Goal: Task Accomplishment & Management: Manage account settings

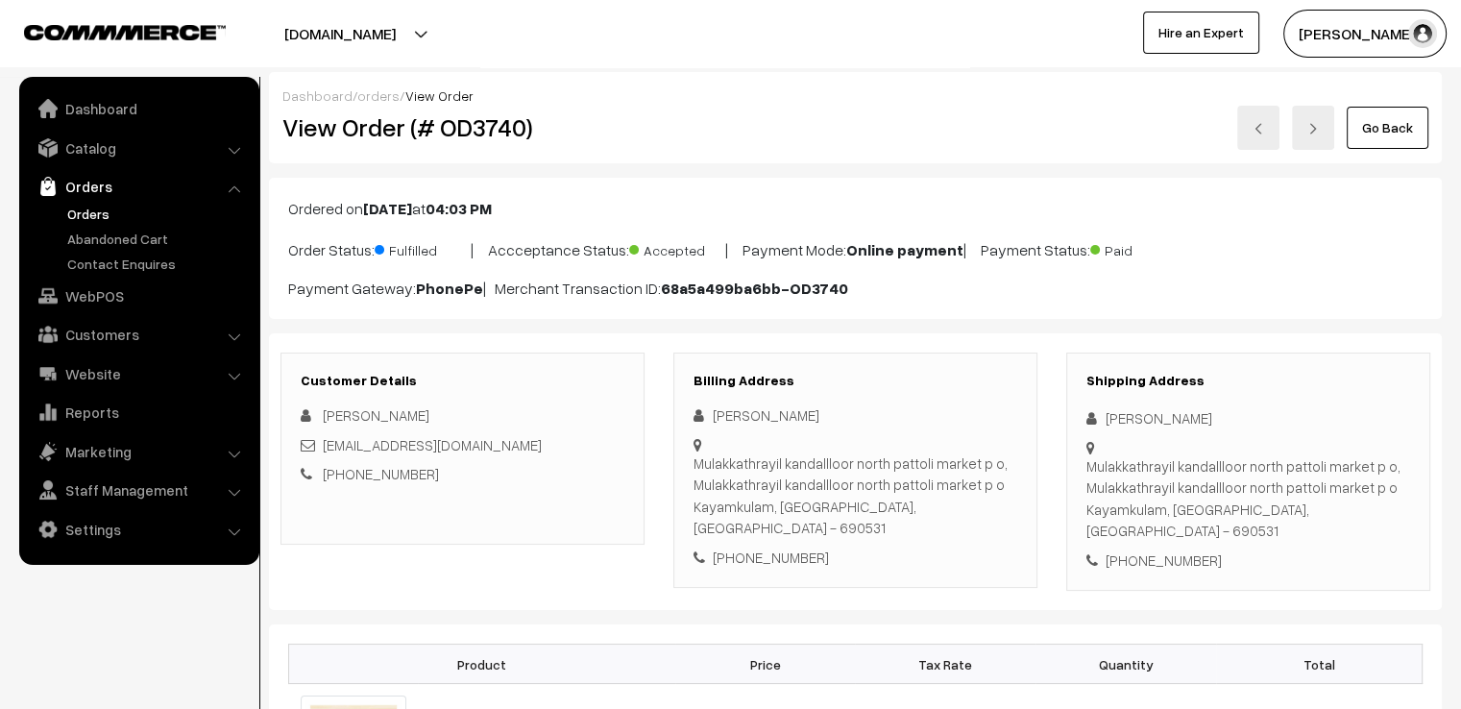
click at [1366, 139] on link "Go Back" at bounding box center [1388, 128] width 82 height 42
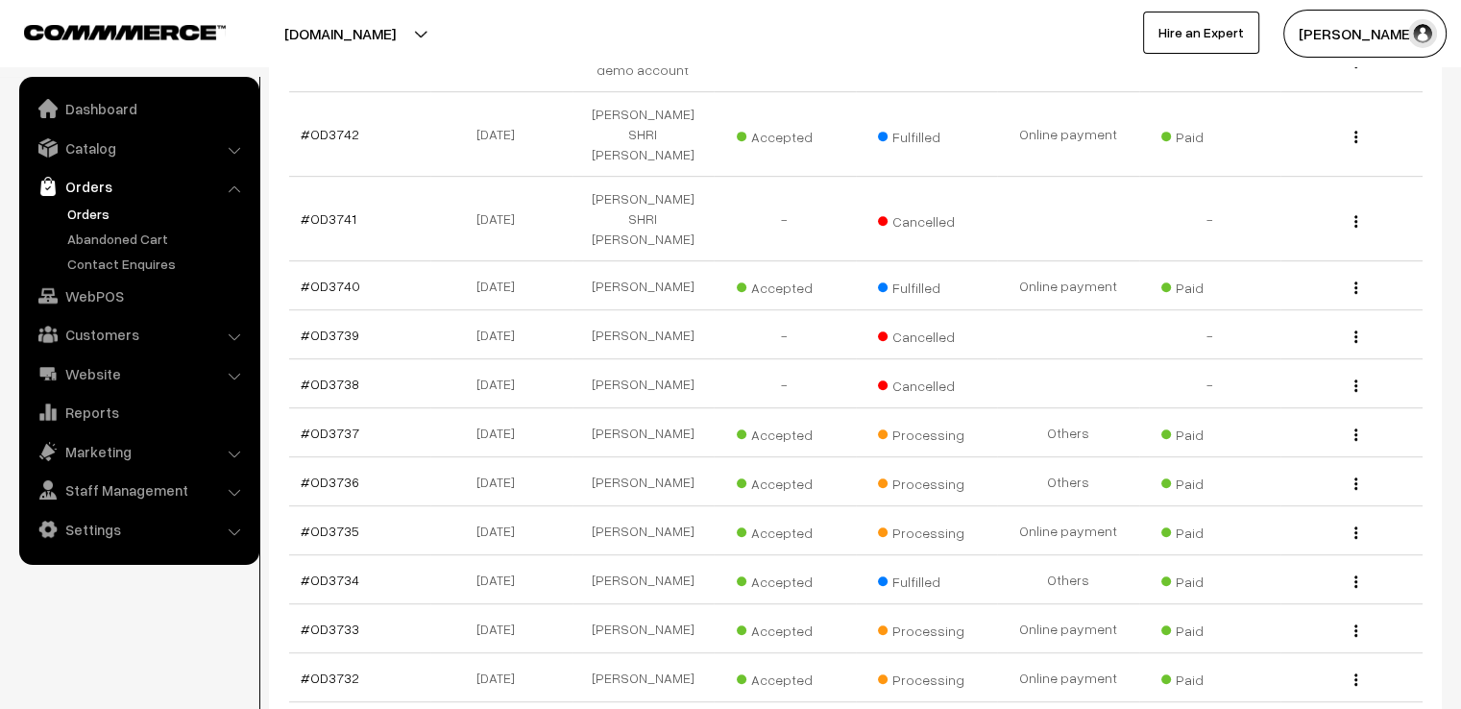
scroll to position [999, 0]
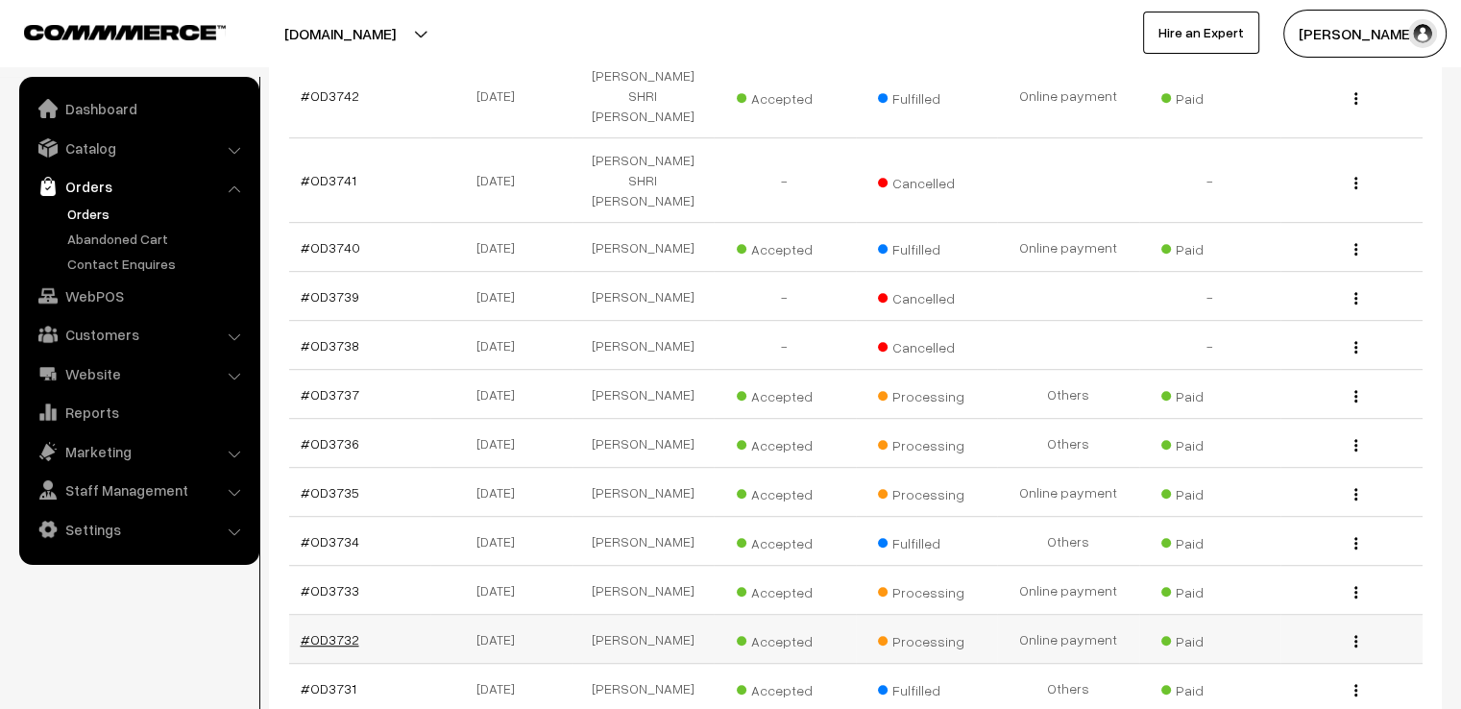
click at [310, 631] on link "#OD3732" at bounding box center [330, 639] width 59 height 16
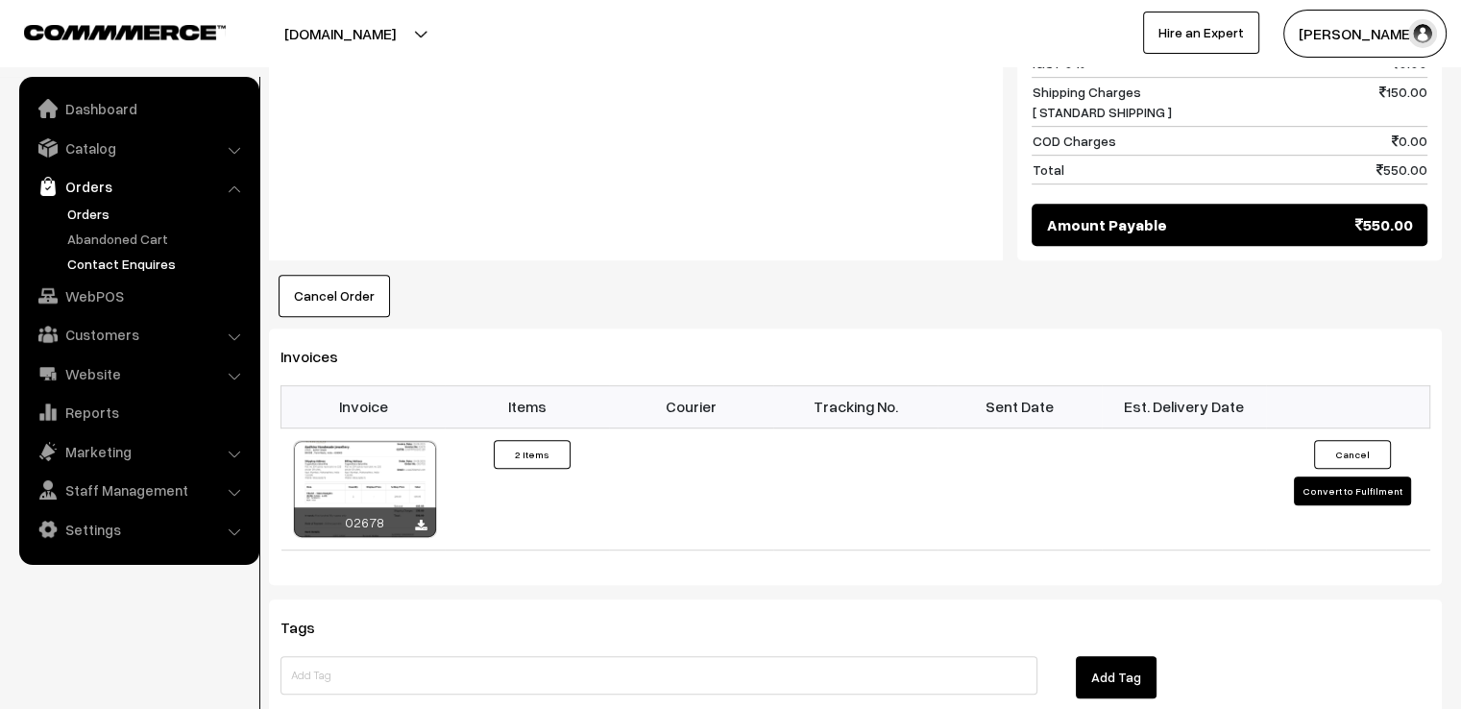
scroll to position [999, 0]
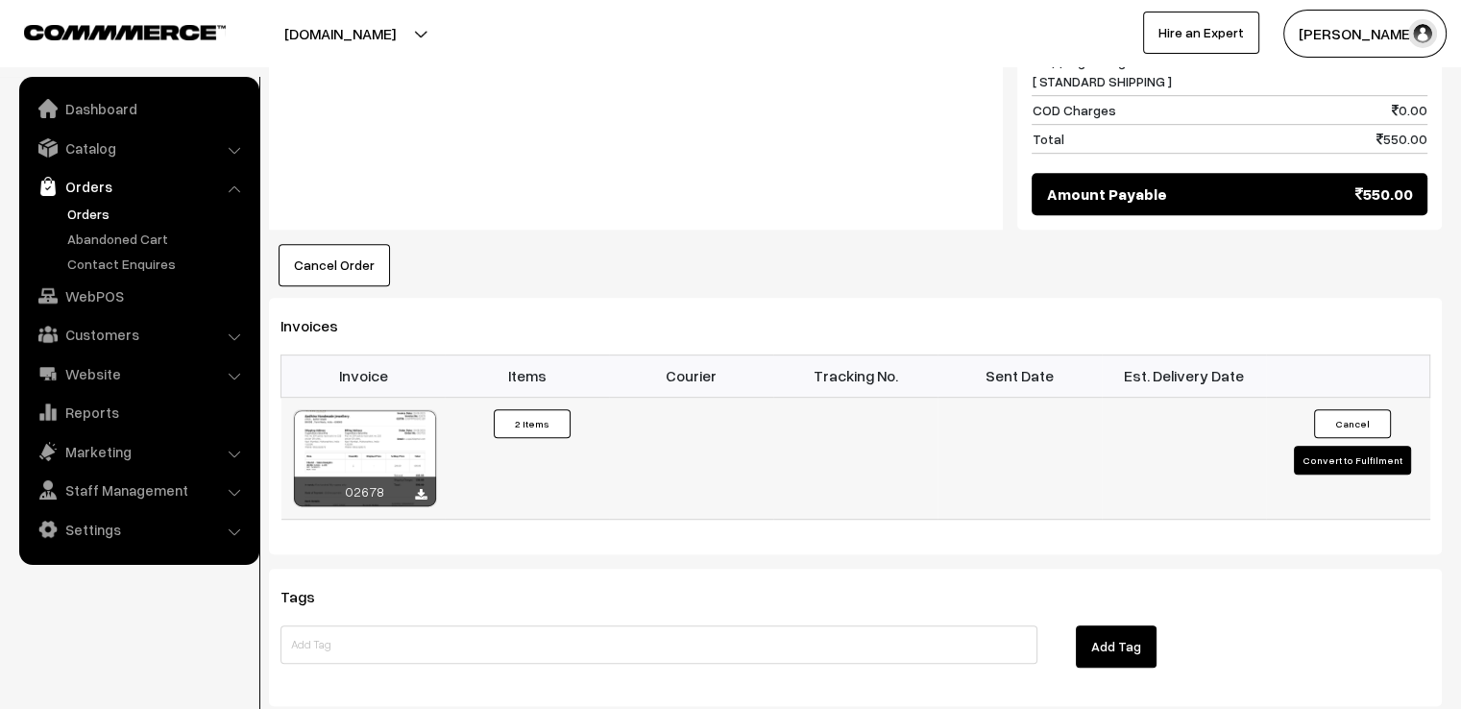
click at [1366, 446] on button "Convert to Fulfilment" at bounding box center [1352, 460] width 117 height 29
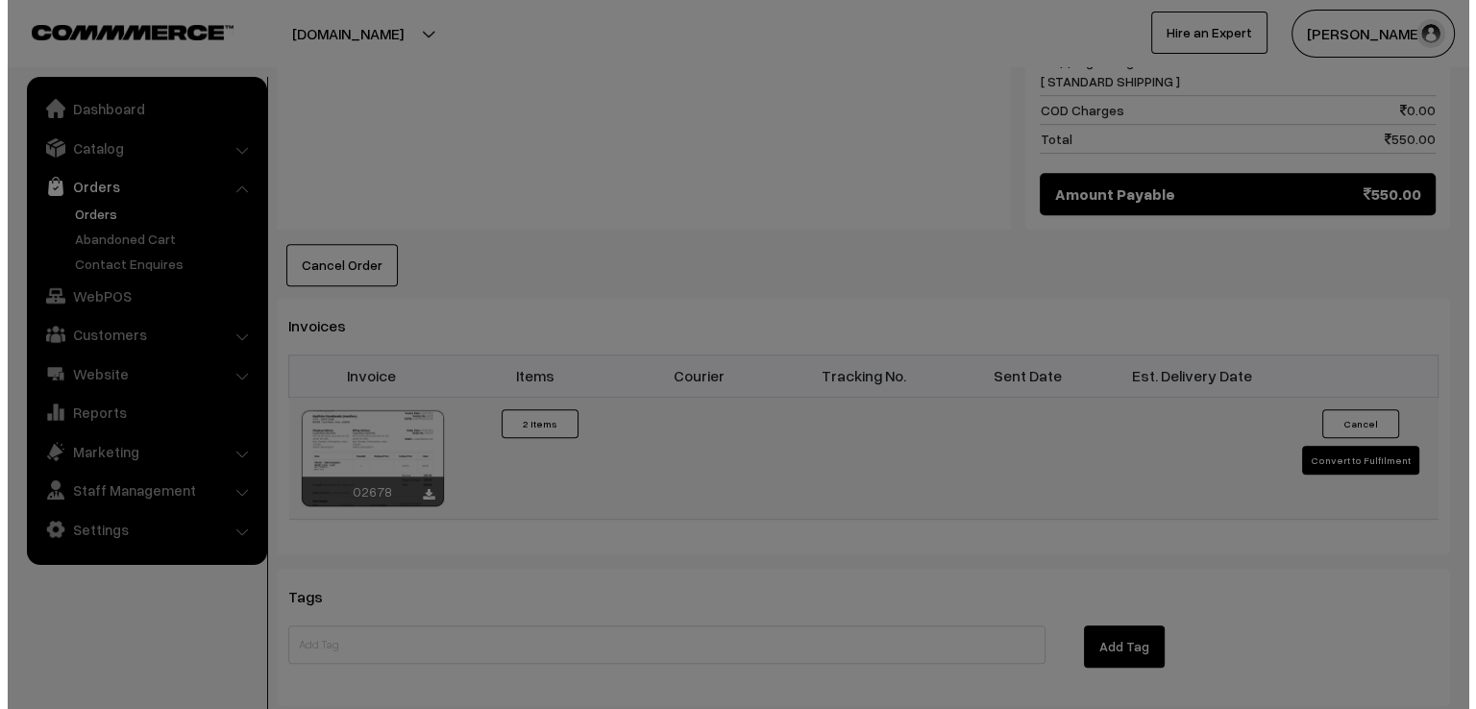
scroll to position [1000, 0]
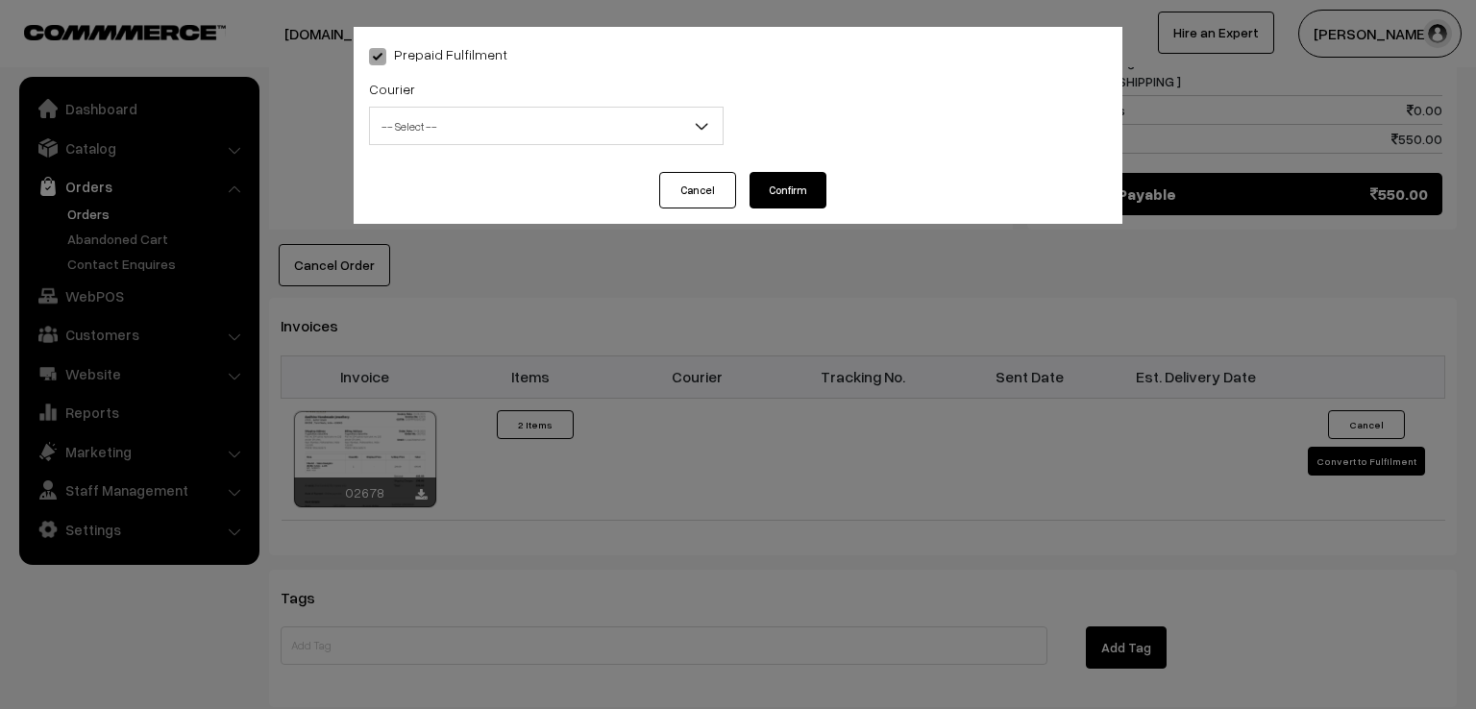
click at [653, 116] on span "-- Select --" at bounding box center [546, 127] width 353 height 34
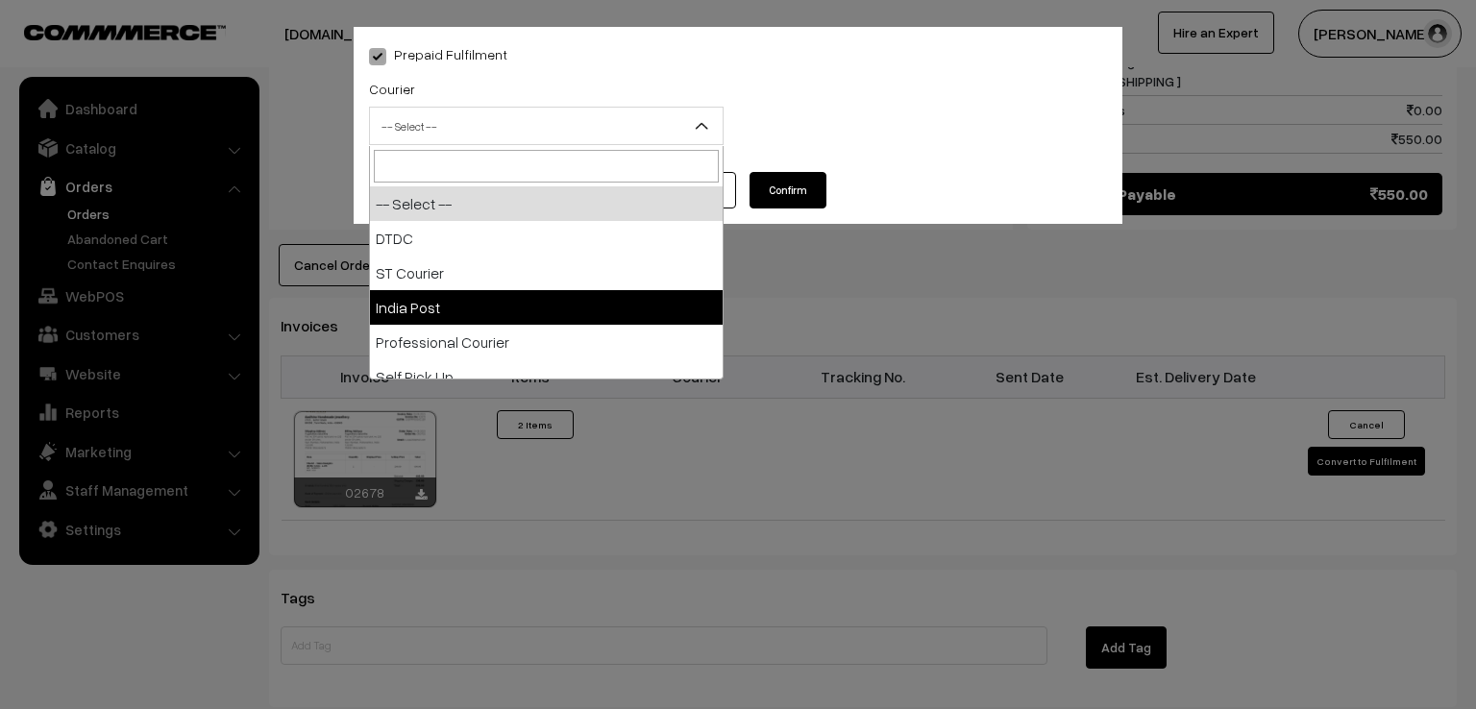
select select "3"
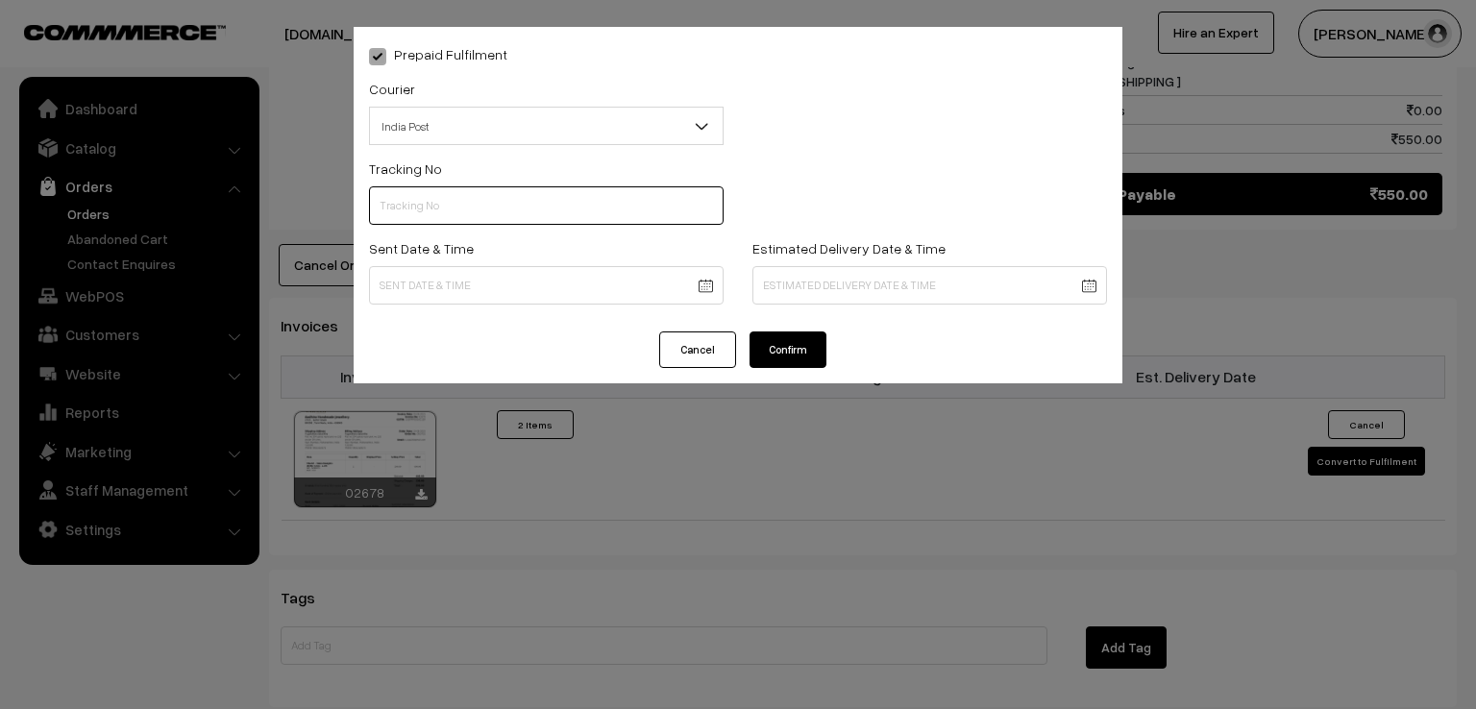
click at [581, 212] on input "text" at bounding box center [546, 205] width 355 height 38
type input "ET531772476IN"
click at [483, 289] on body "Thank you for showing interest. Our team will call you shortly. Close varnambya…" at bounding box center [738, 21] width 1476 height 2043
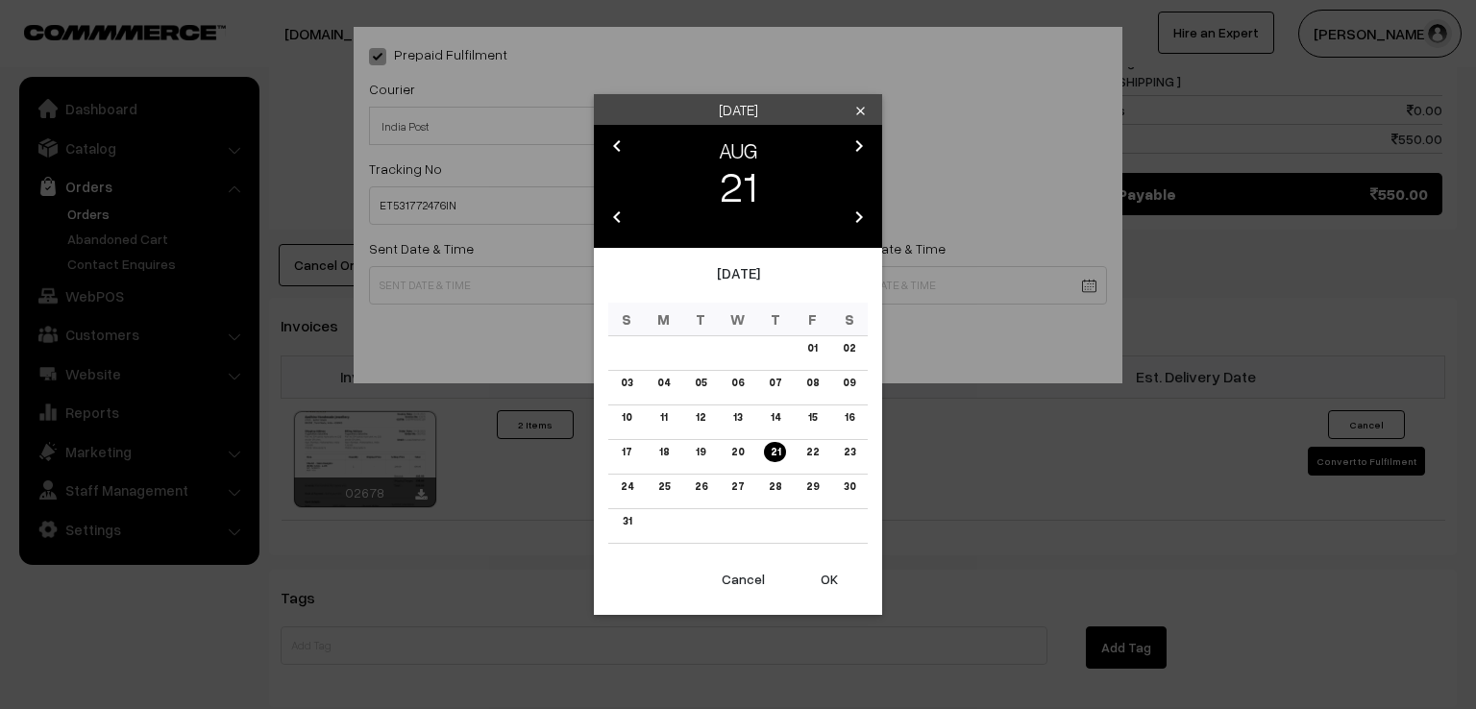
click at [836, 575] on button "OK" at bounding box center [829, 579] width 77 height 42
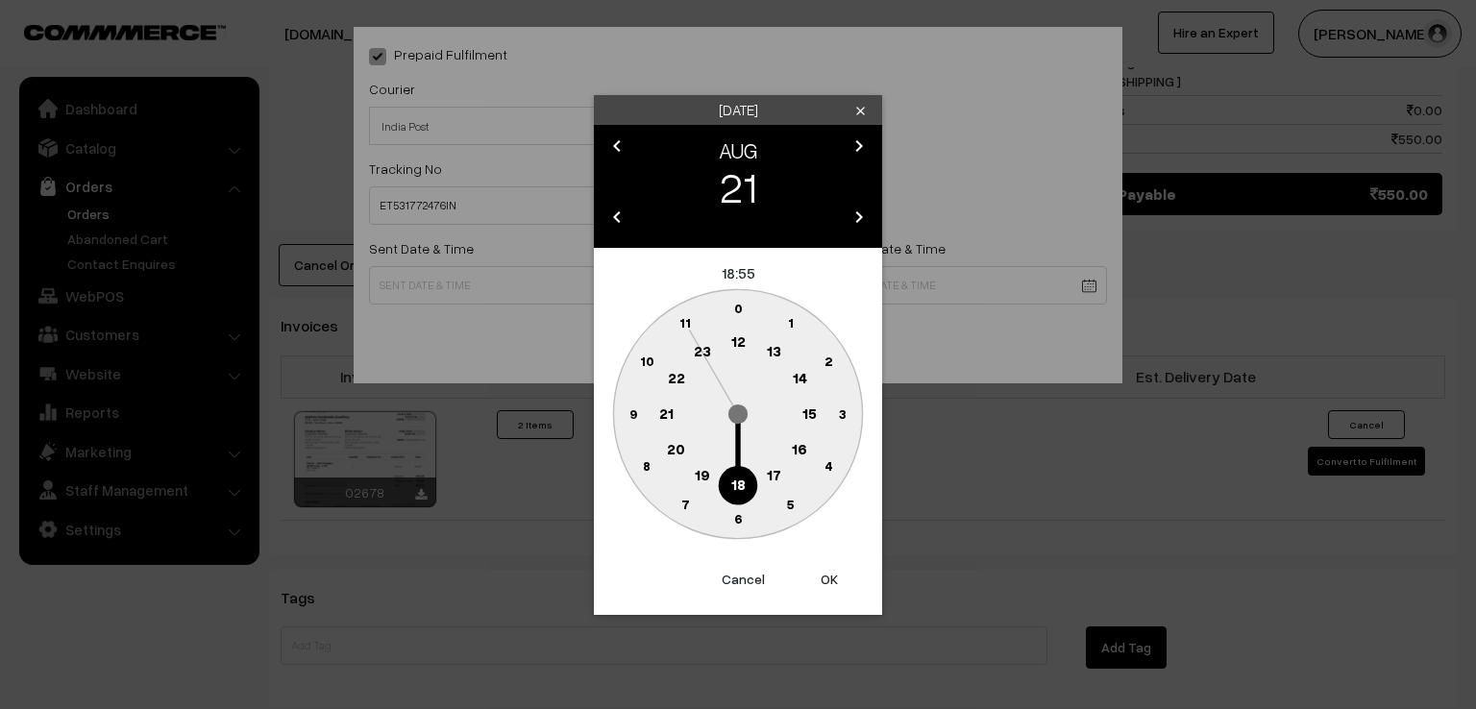
click at [624, 418] on circle at bounding box center [632, 413] width 39 height 39
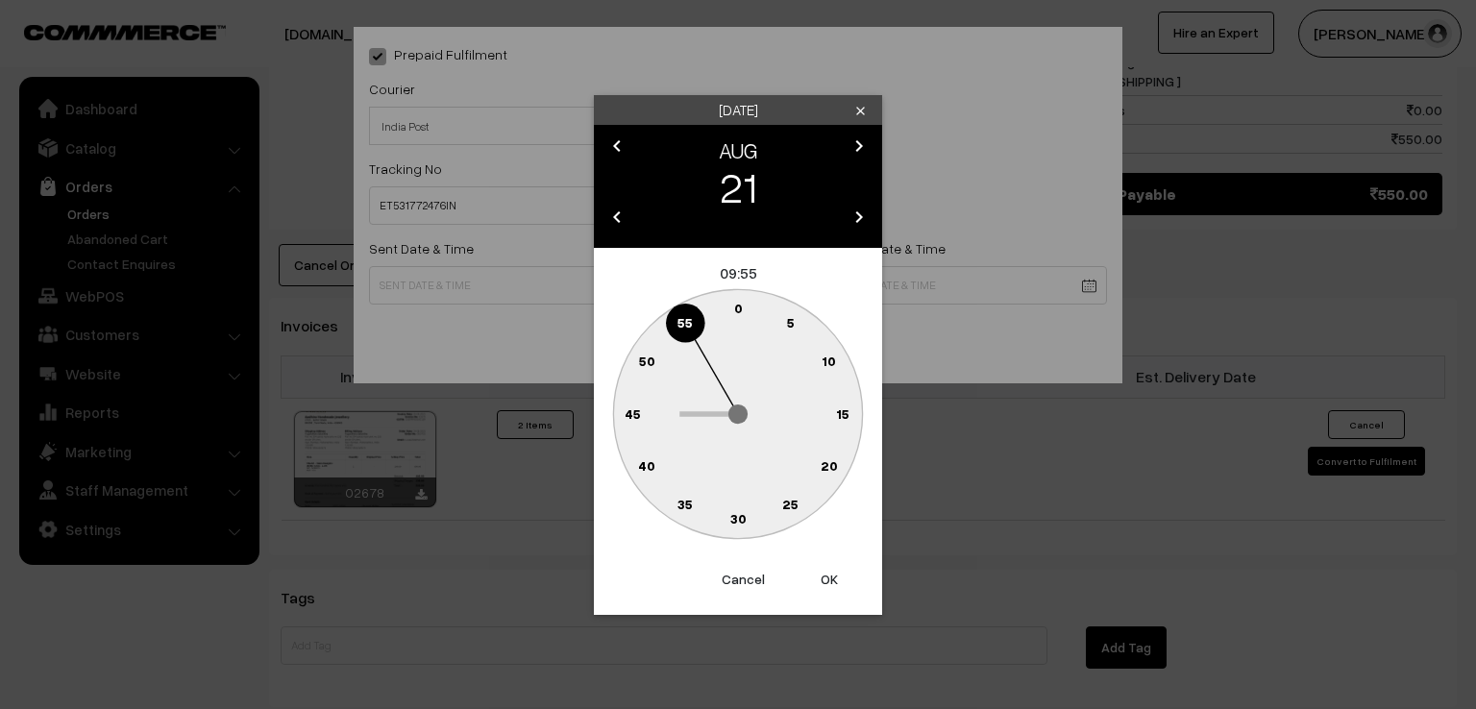
click at [734, 302] on text "0" at bounding box center [738, 308] width 9 height 16
type input "21-08-2025 09:00"
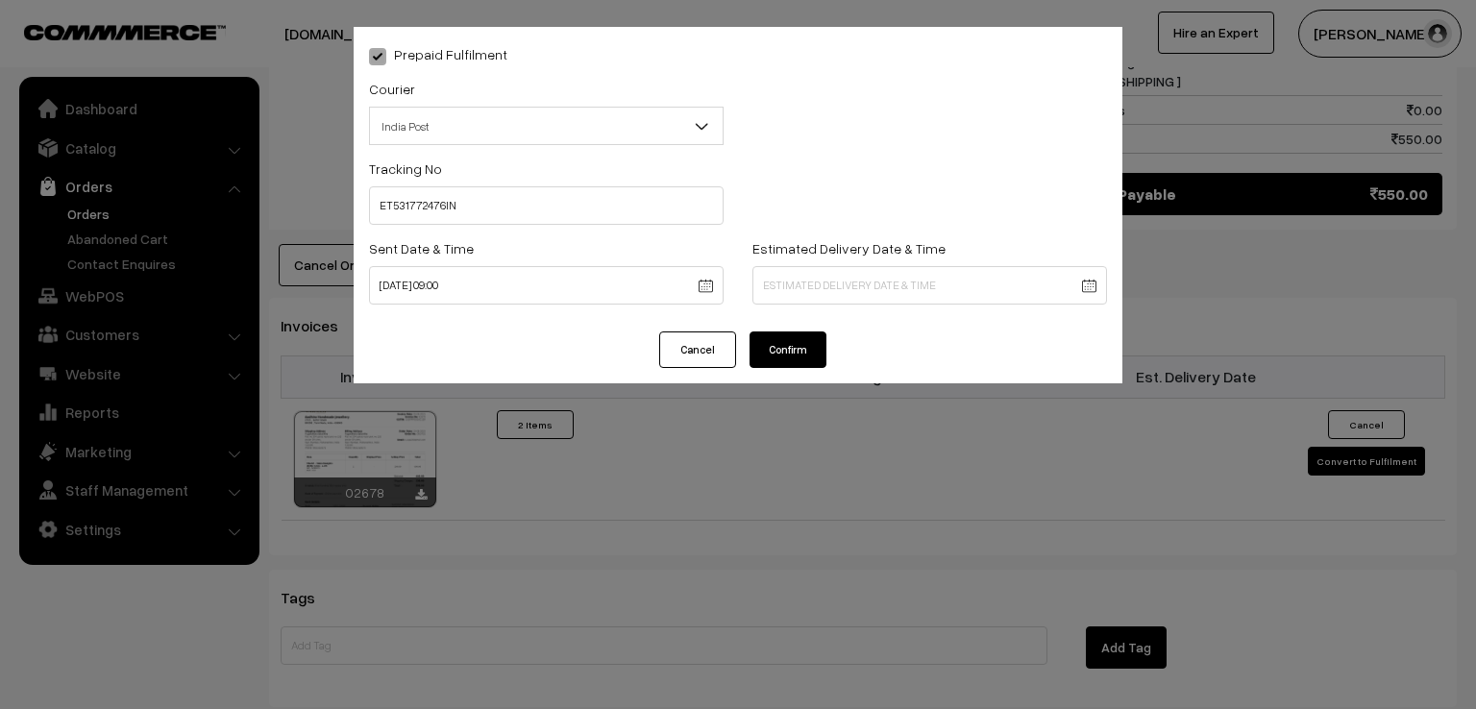
click at [779, 355] on button "Confirm" at bounding box center [787, 349] width 77 height 37
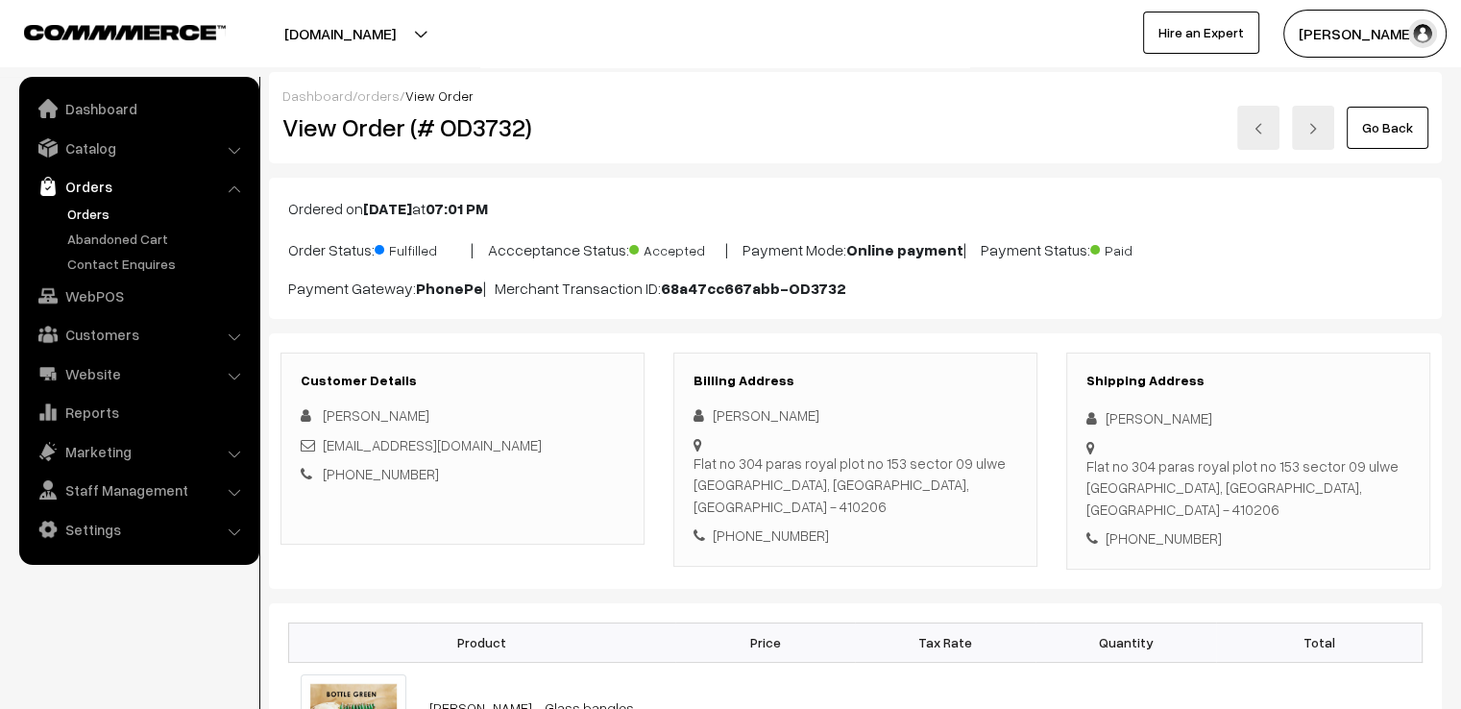
click at [1390, 119] on link "Go Back" at bounding box center [1388, 128] width 82 height 42
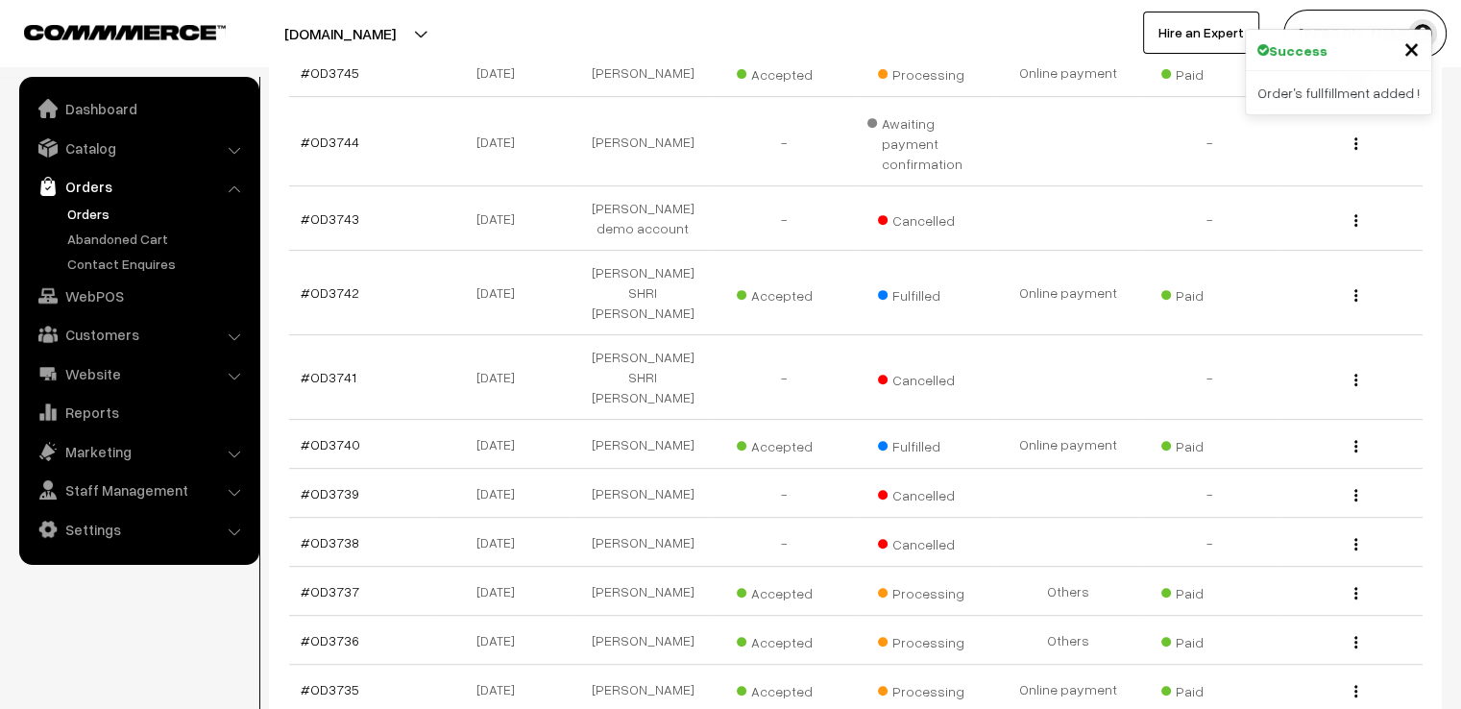
scroll to position [807, 0]
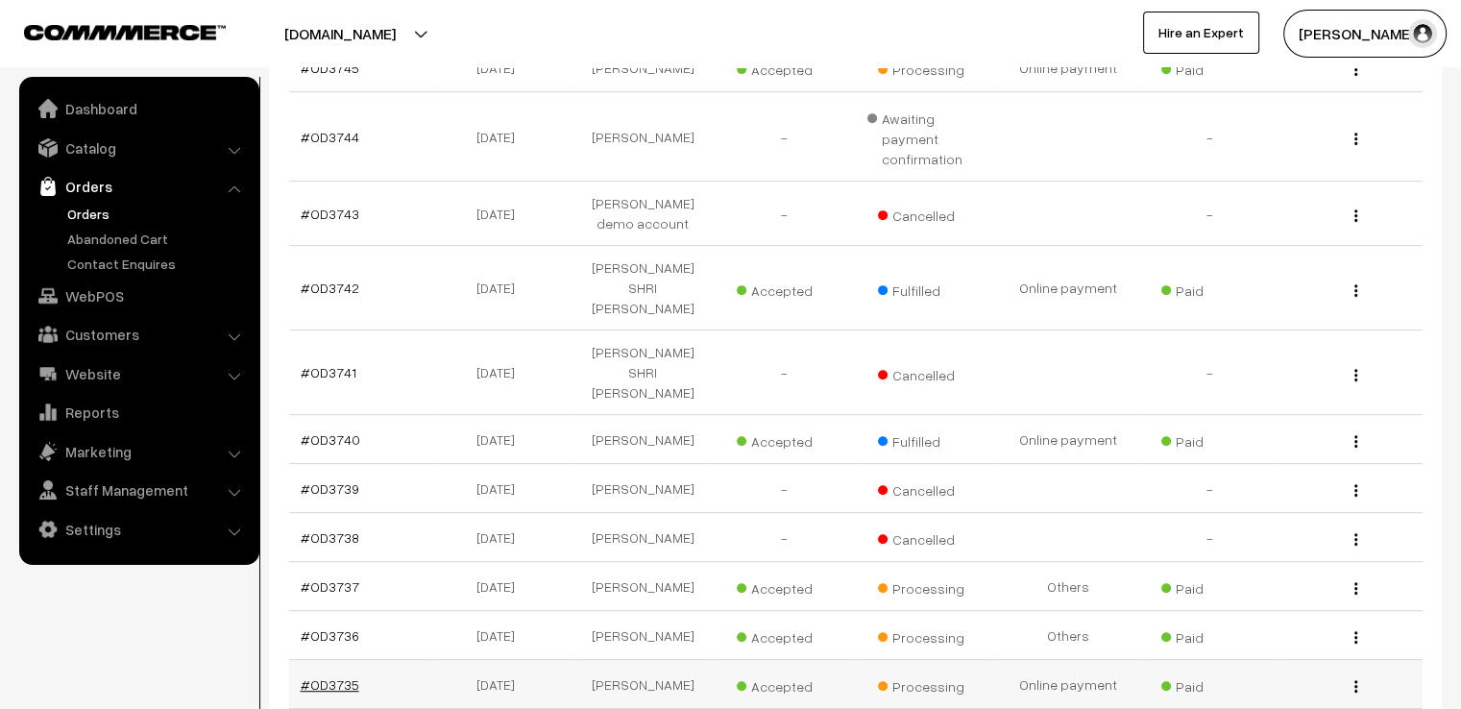
click at [342, 676] on link "#OD3735" at bounding box center [330, 684] width 59 height 16
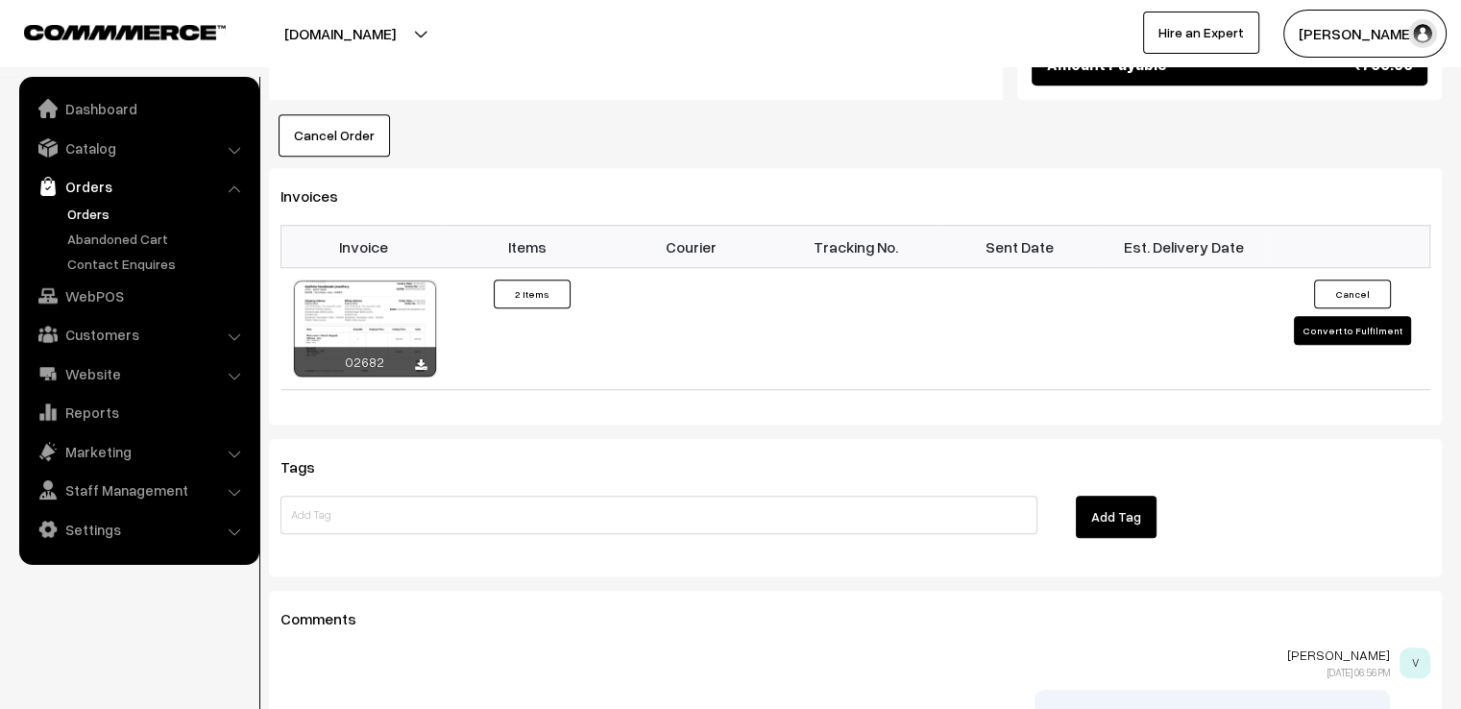
scroll to position [1307, 0]
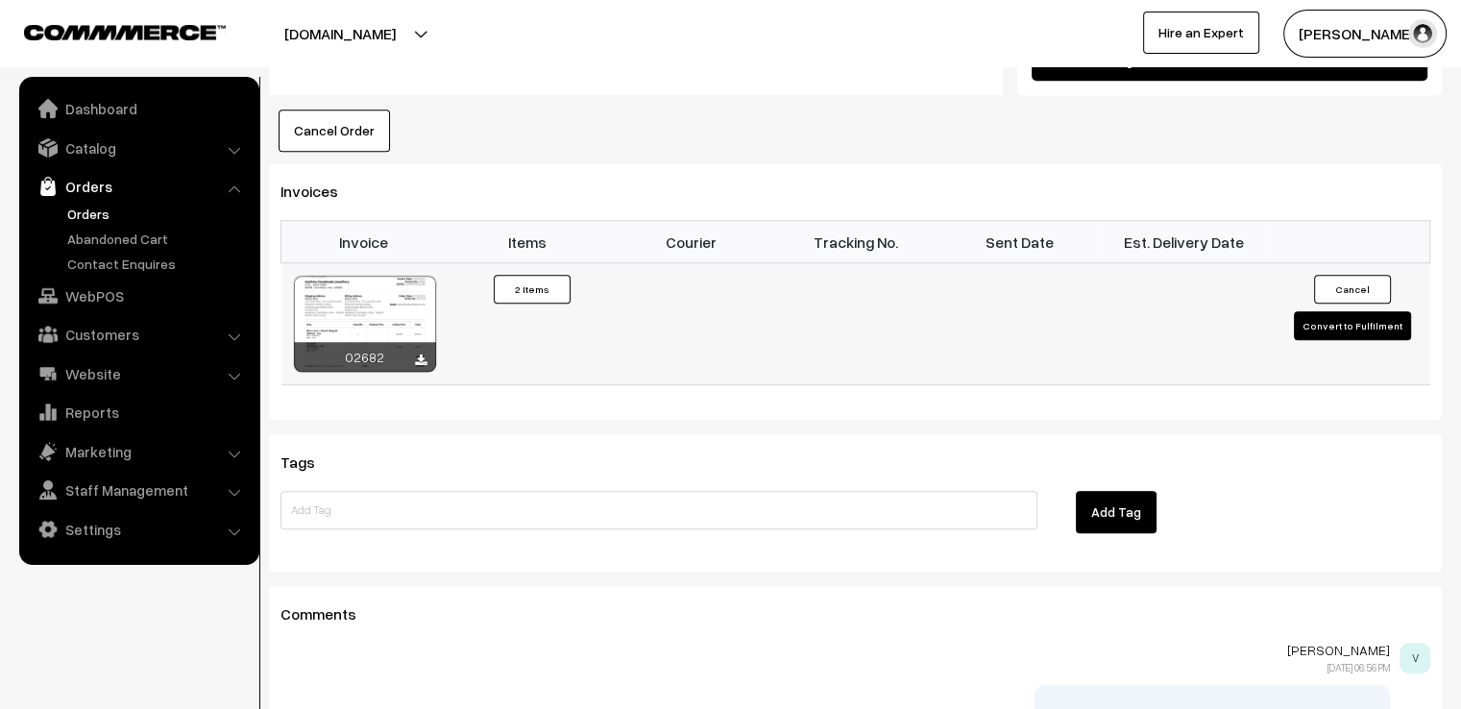
click at [1319, 311] on button "Convert to Fulfilment" at bounding box center [1352, 325] width 117 height 29
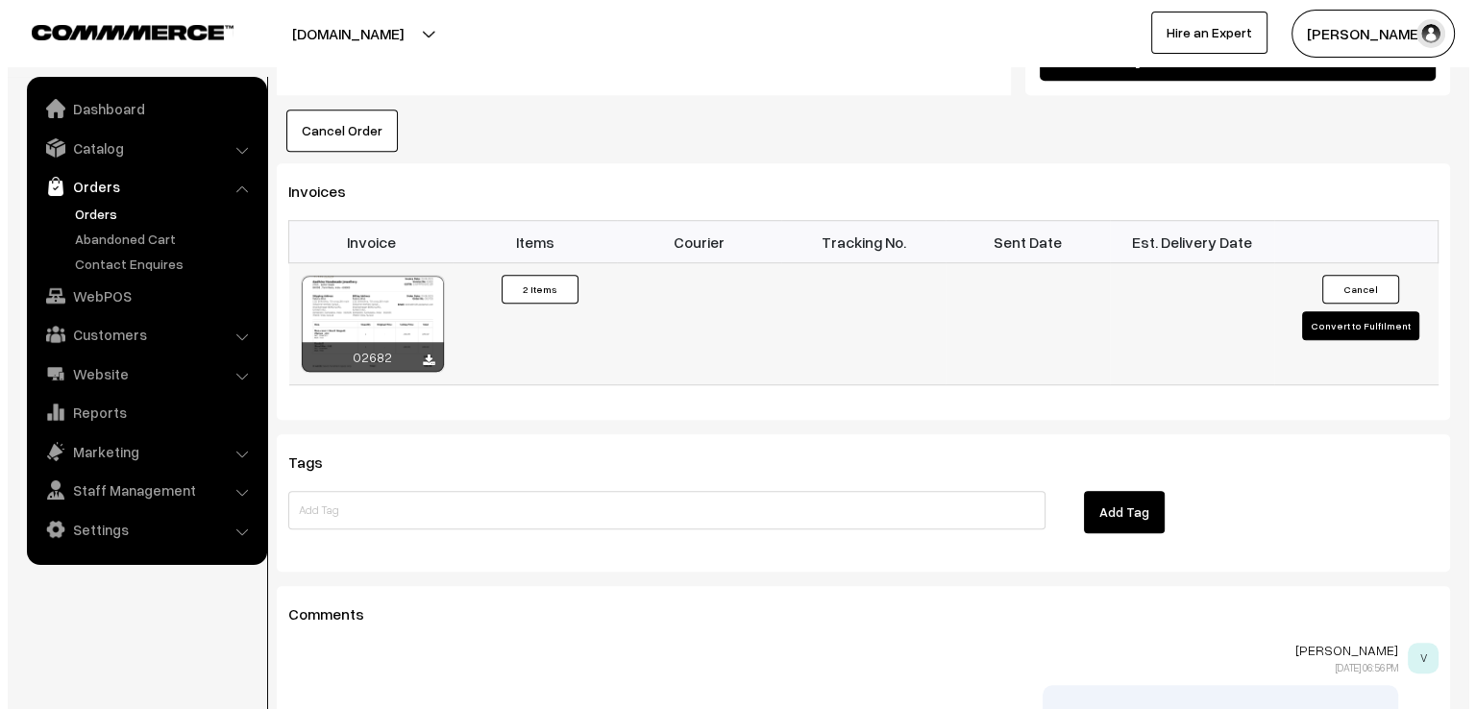
scroll to position [1310, 0]
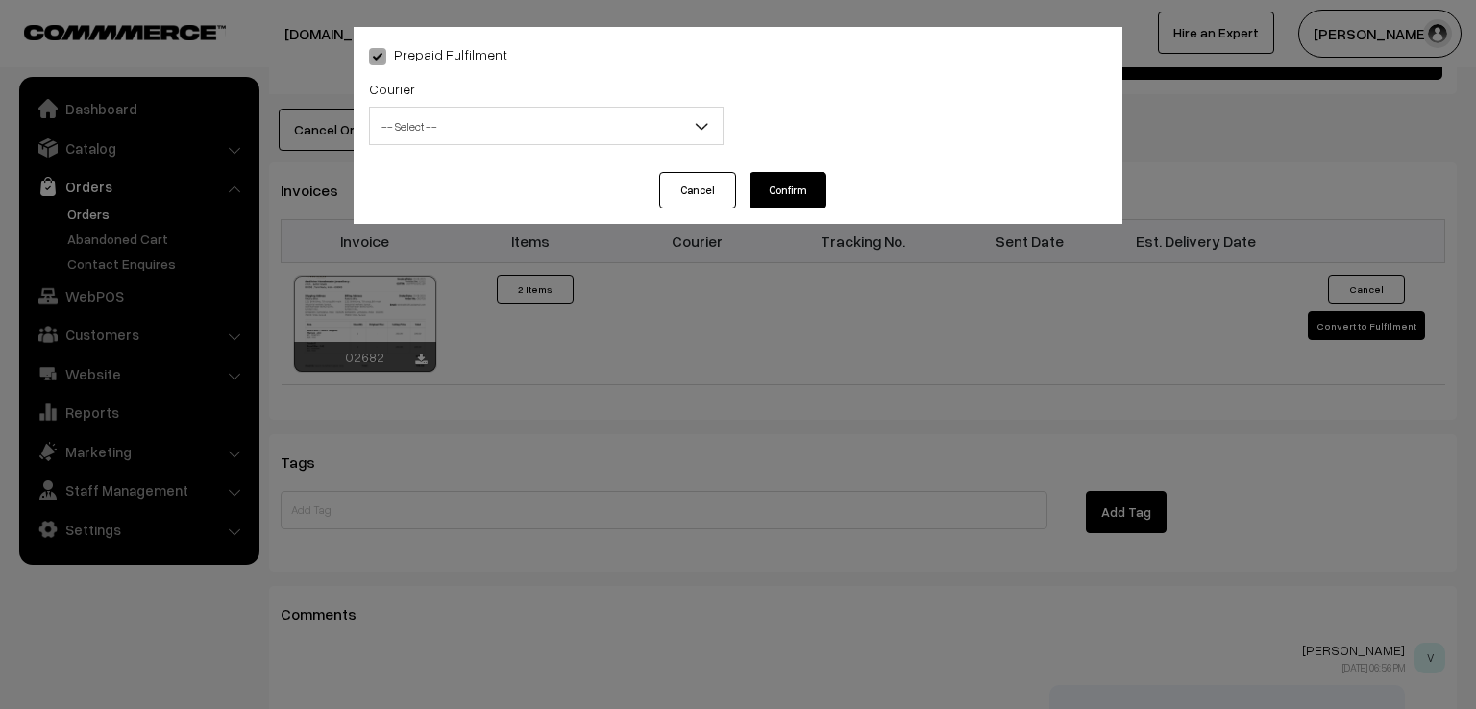
click at [545, 134] on span "-- Select --" at bounding box center [546, 127] width 353 height 34
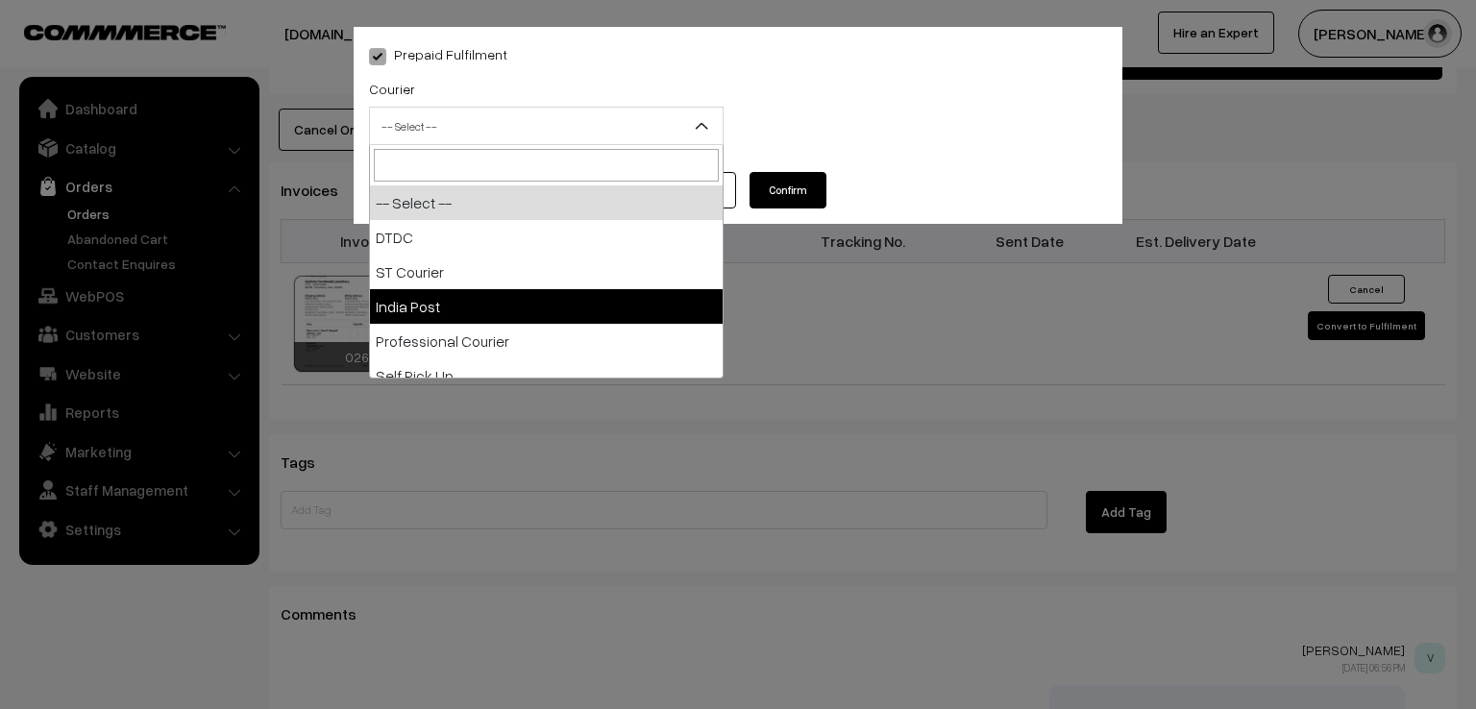
select select "3"
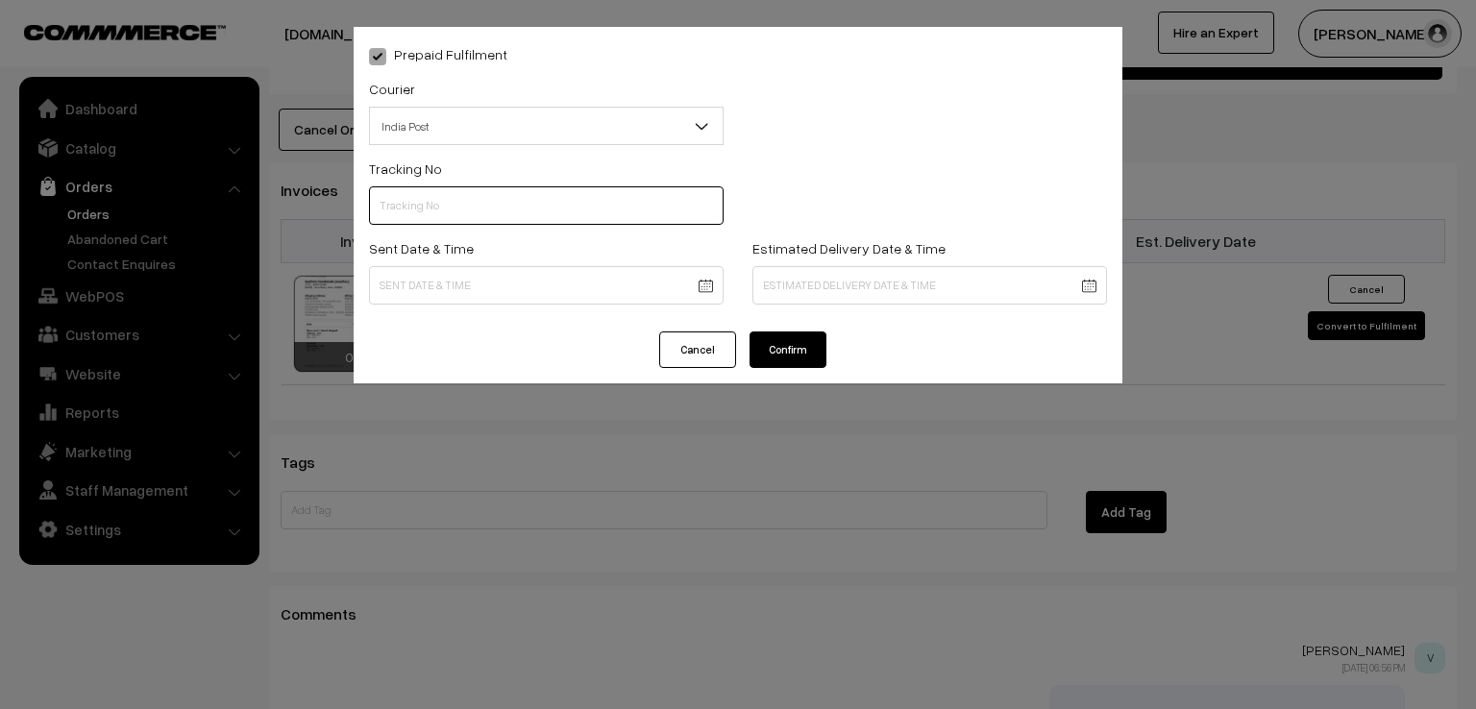
click at [507, 203] on input "text" at bounding box center [546, 205] width 355 height 38
type input "ET531772462IN"
click at [538, 309] on div "Sent Date & Time" at bounding box center [546, 276] width 383 height 80
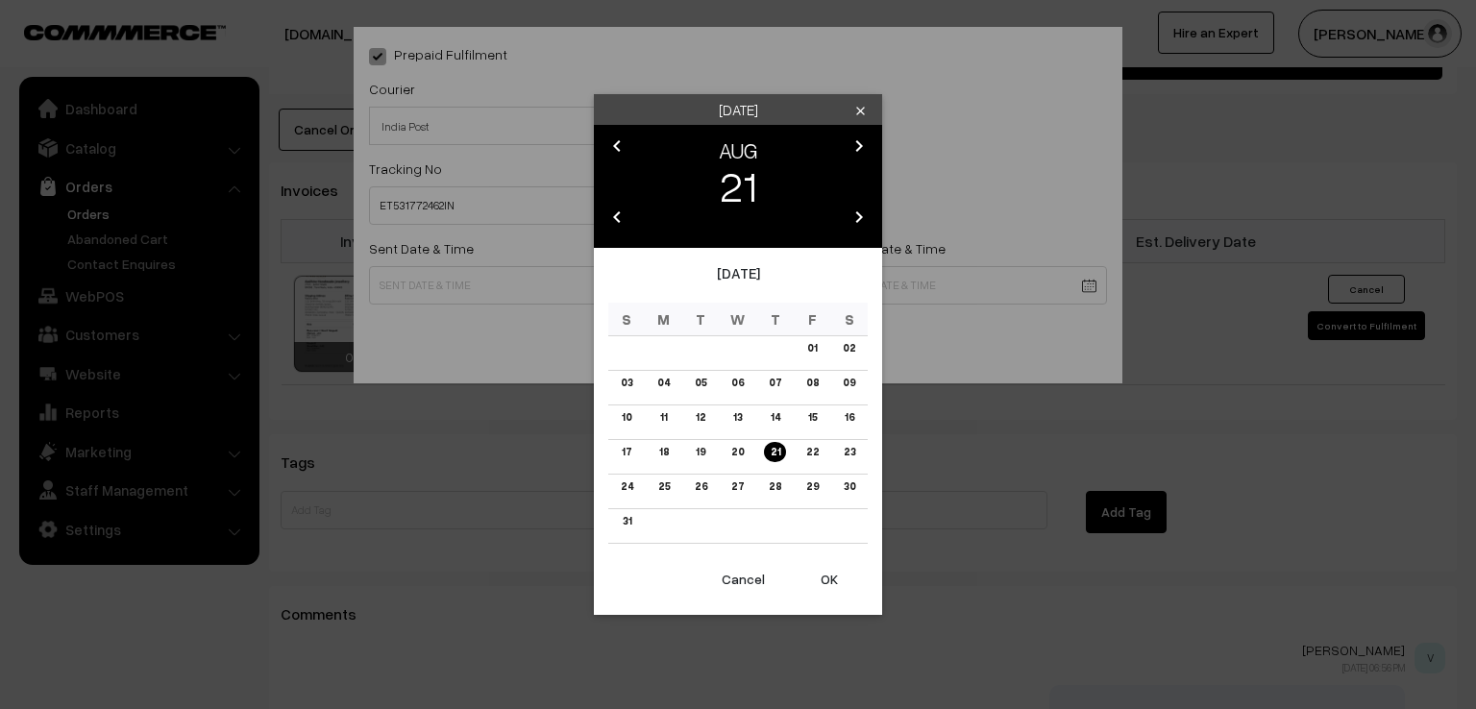
click at [830, 589] on button "OK" at bounding box center [829, 579] width 77 height 42
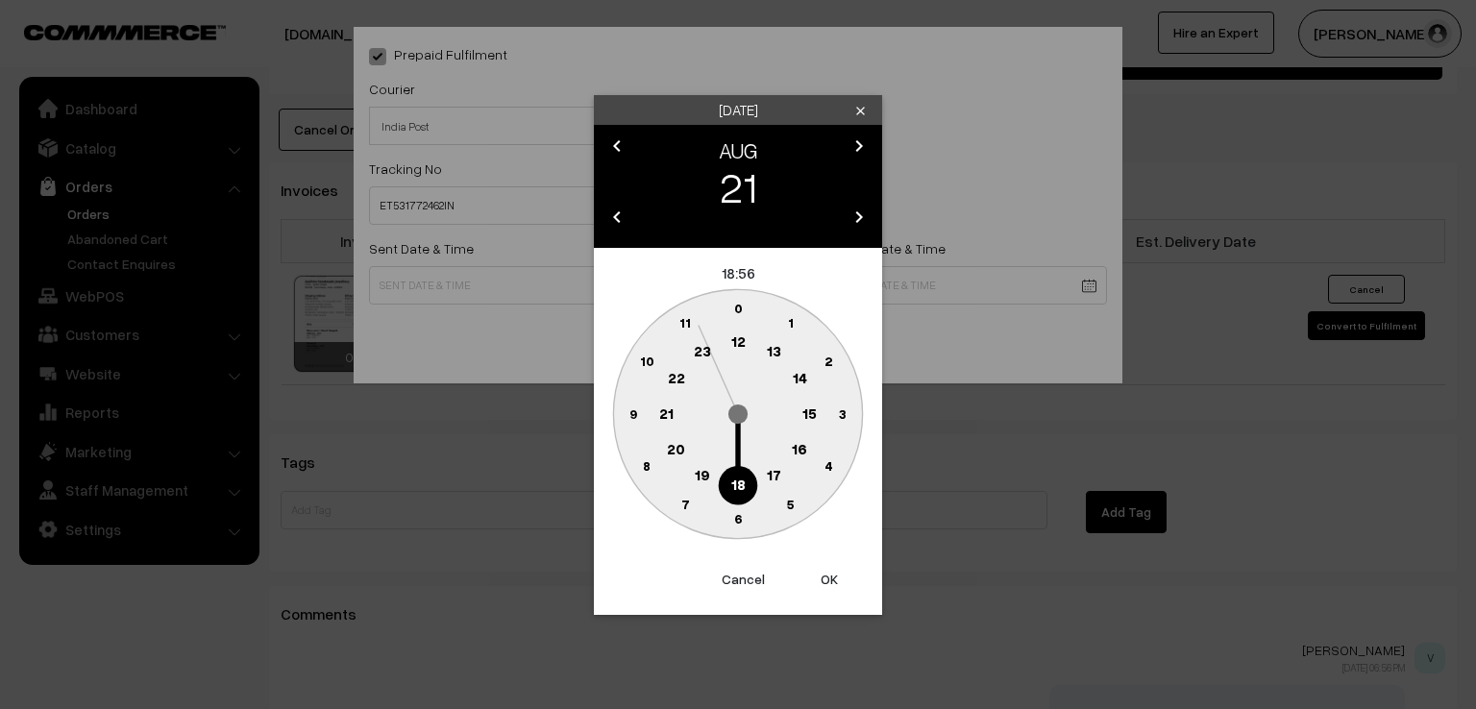
click at [630, 420] on text "9" at bounding box center [633, 412] width 8 height 16
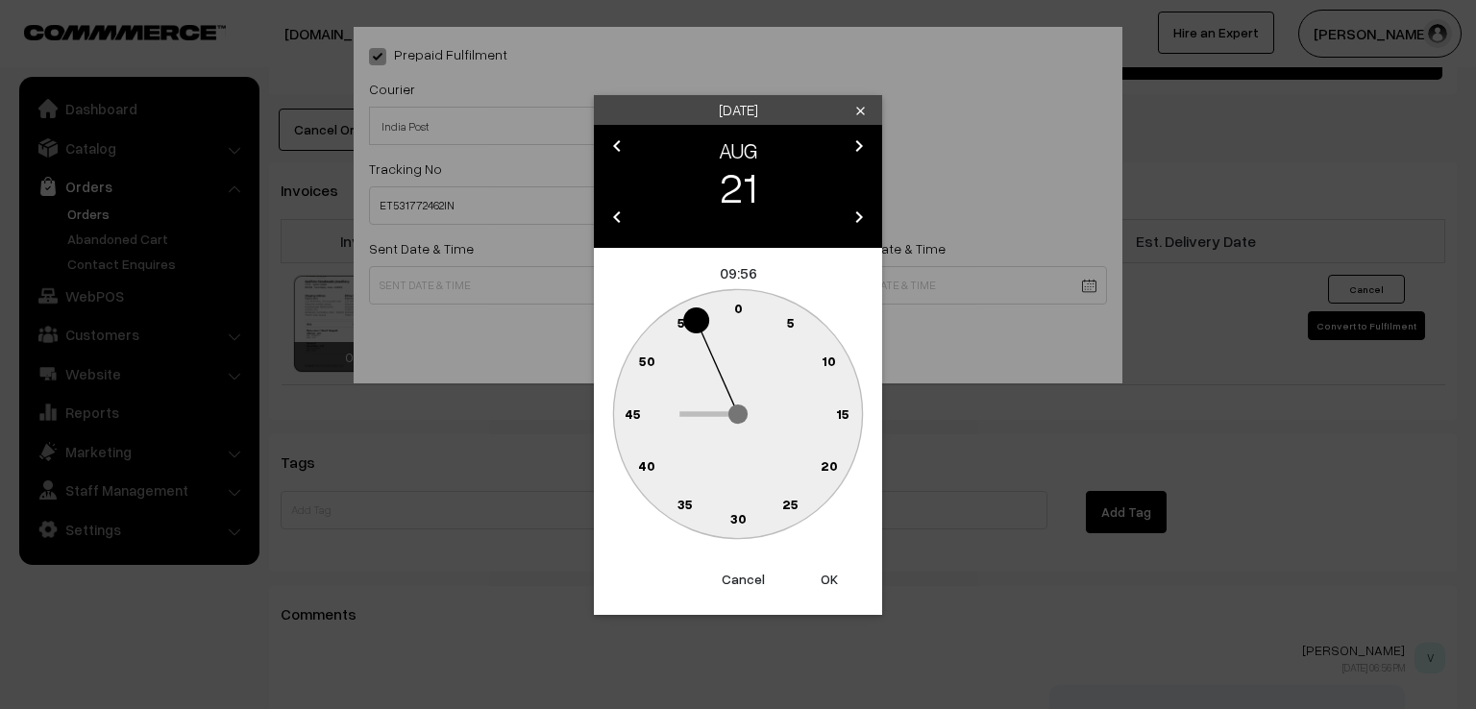
click at [739, 307] on text "0" at bounding box center [738, 308] width 9 height 16
type input "[DATE] 09:00"
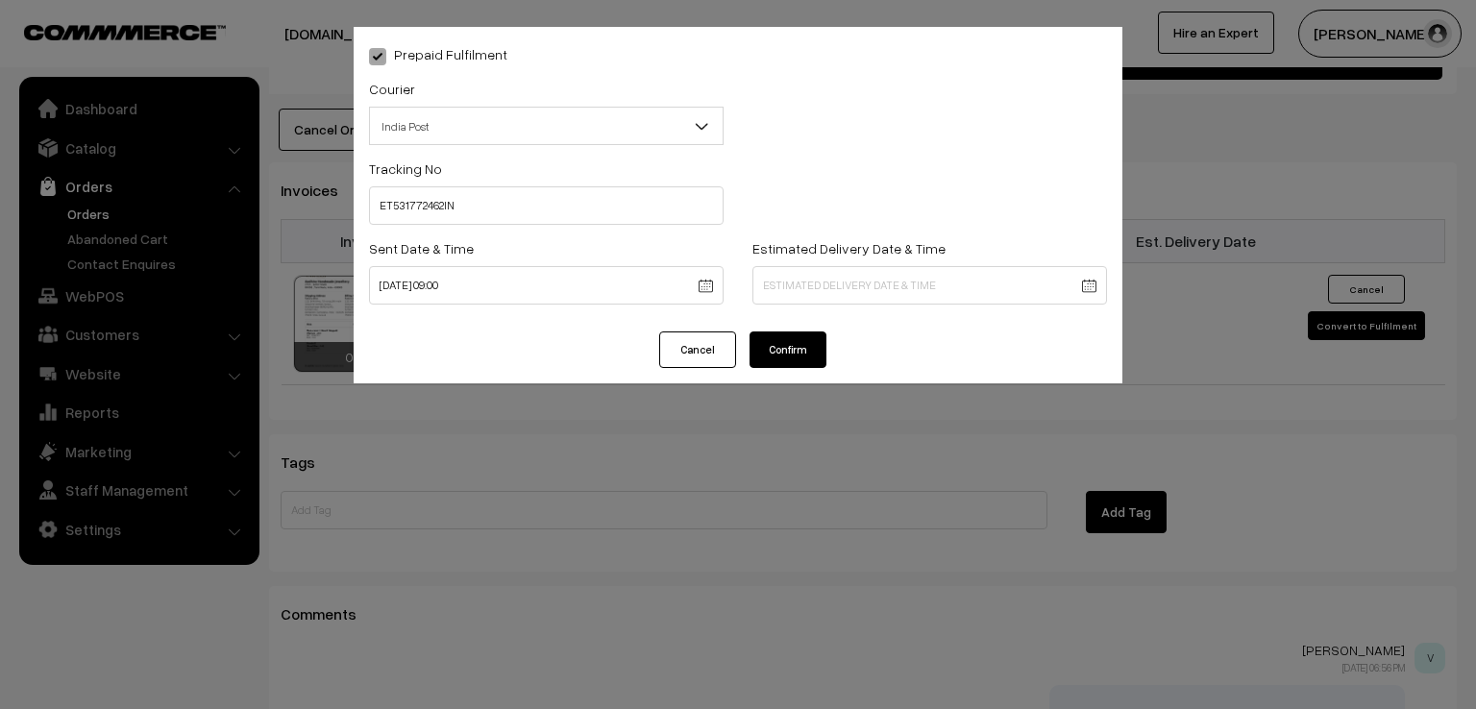
click at [801, 339] on button "Confirm" at bounding box center [787, 349] width 77 height 37
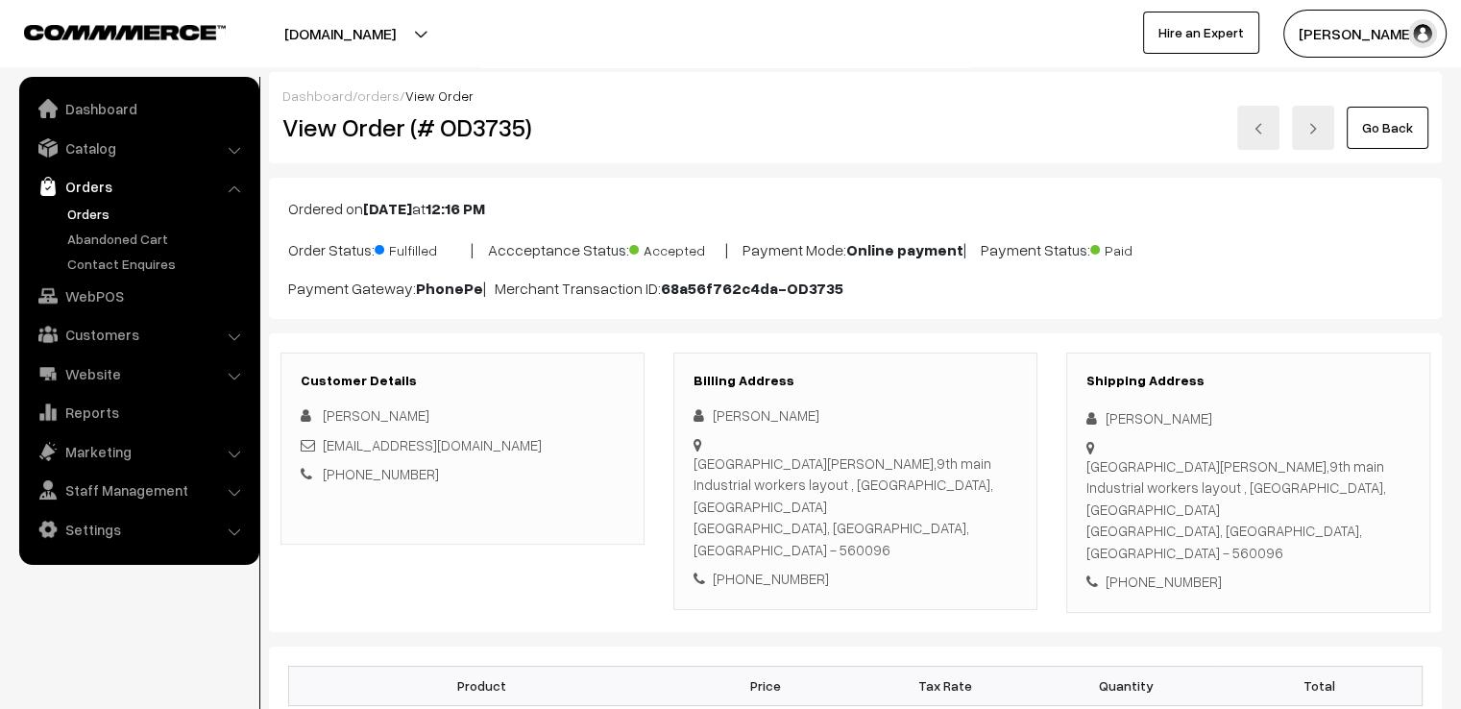
click at [1408, 115] on link "Go Back" at bounding box center [1388, 128] width 82 height 42
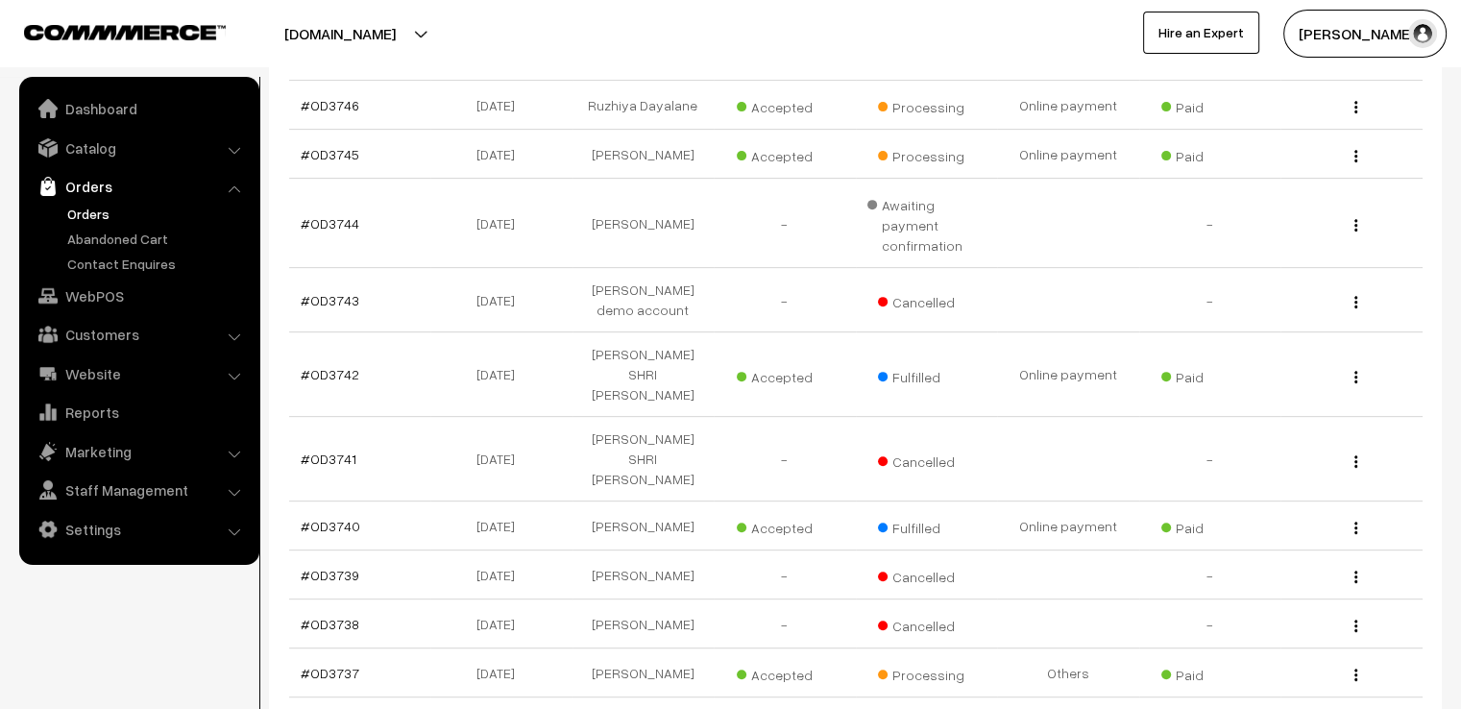
scroll to position [769, 0]
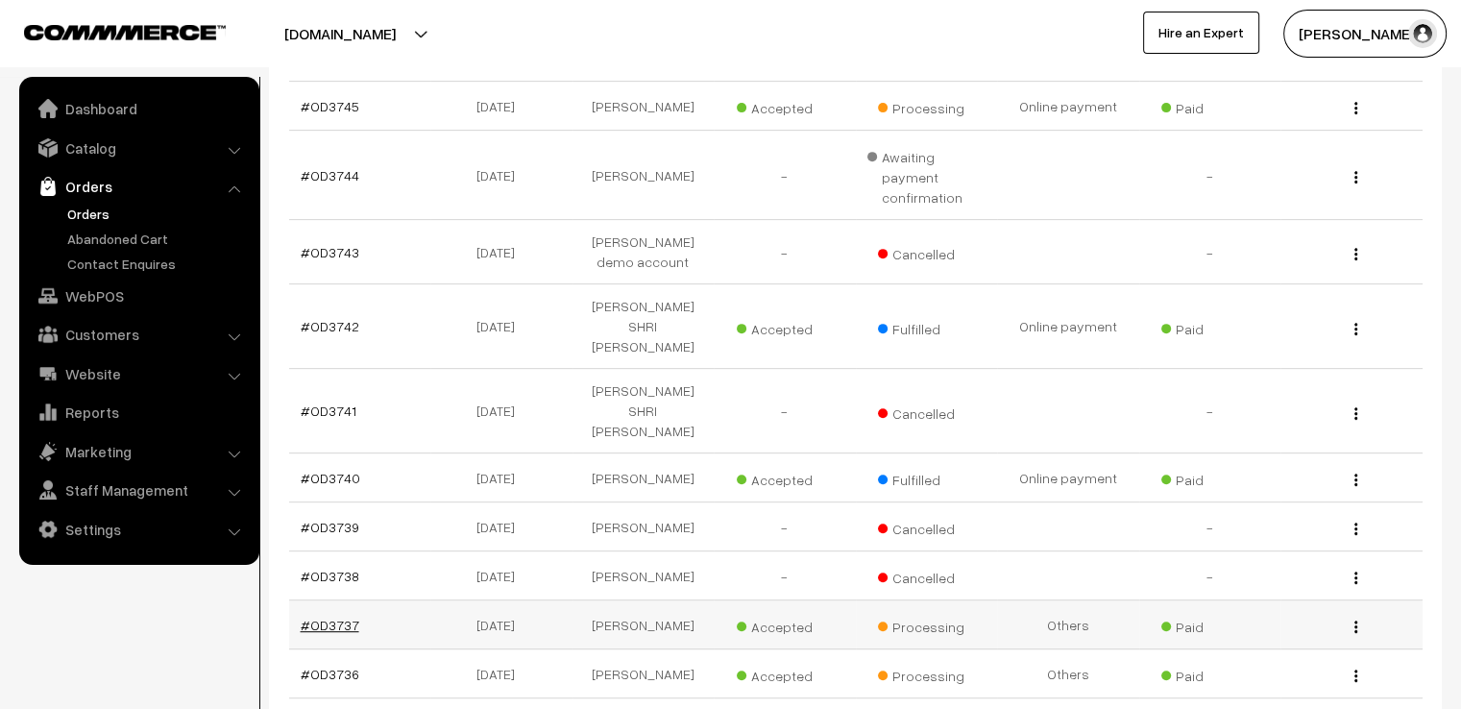
click at [331, 617] on link "#OD3737" at bounding box center [330, 625] width 59 height 16
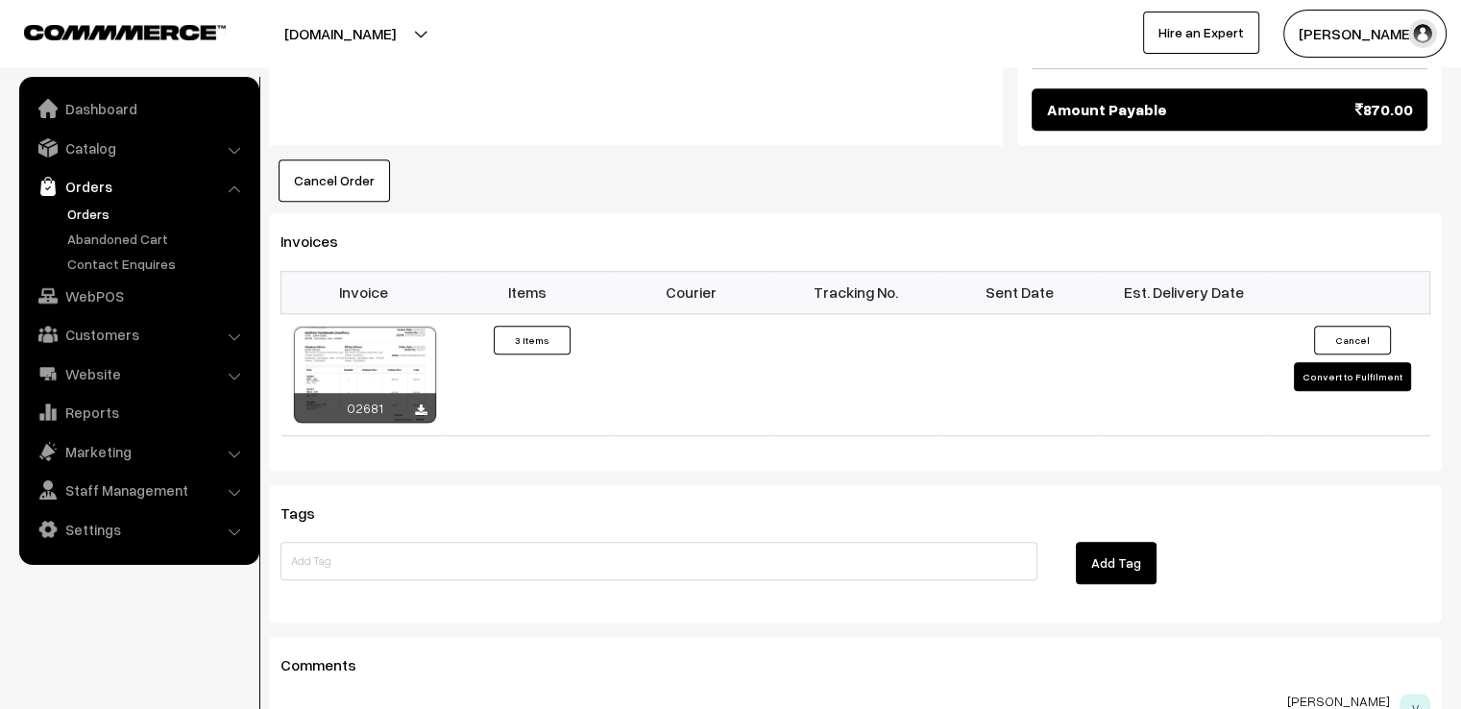
scroll to position [1499, 0]
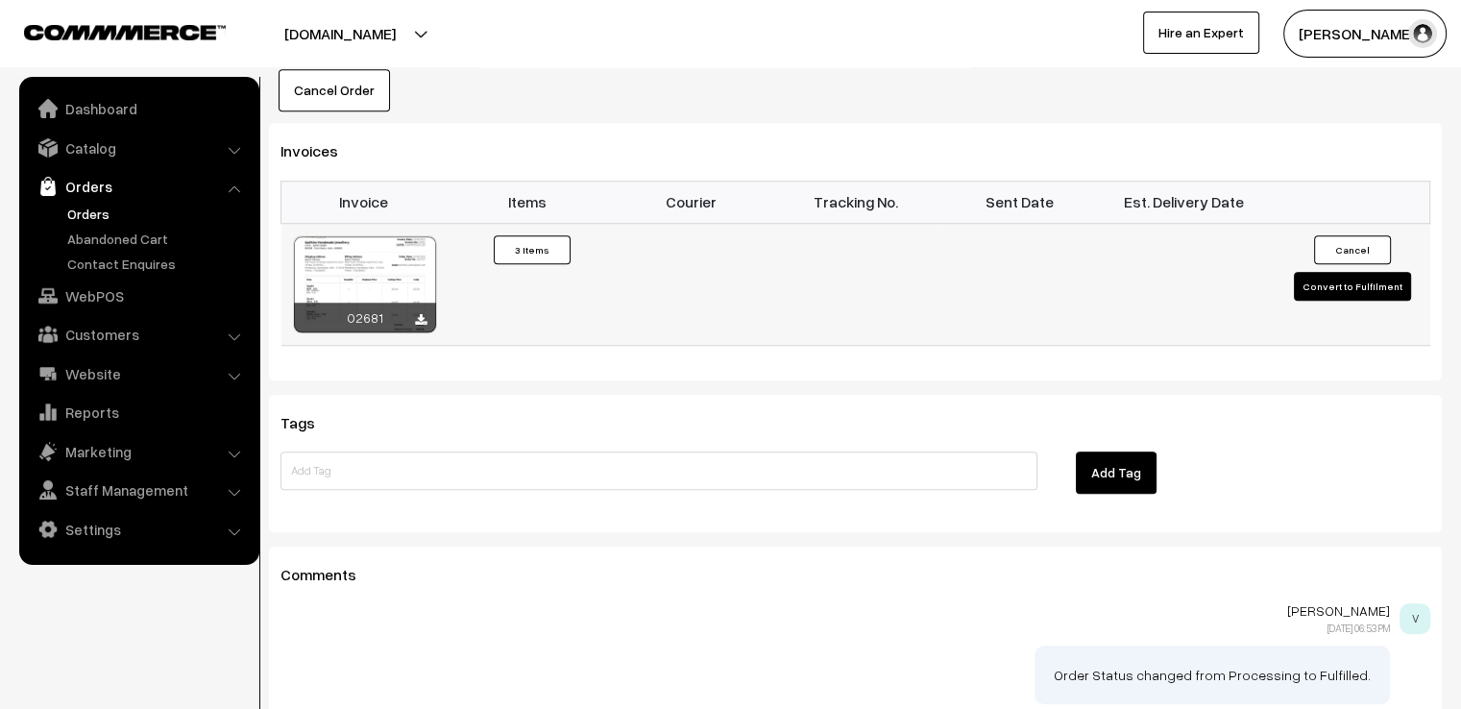
click at [1331, 272] on button "Convert to Fulfilment" at bounding box center [1352, 286] width 117 height 29
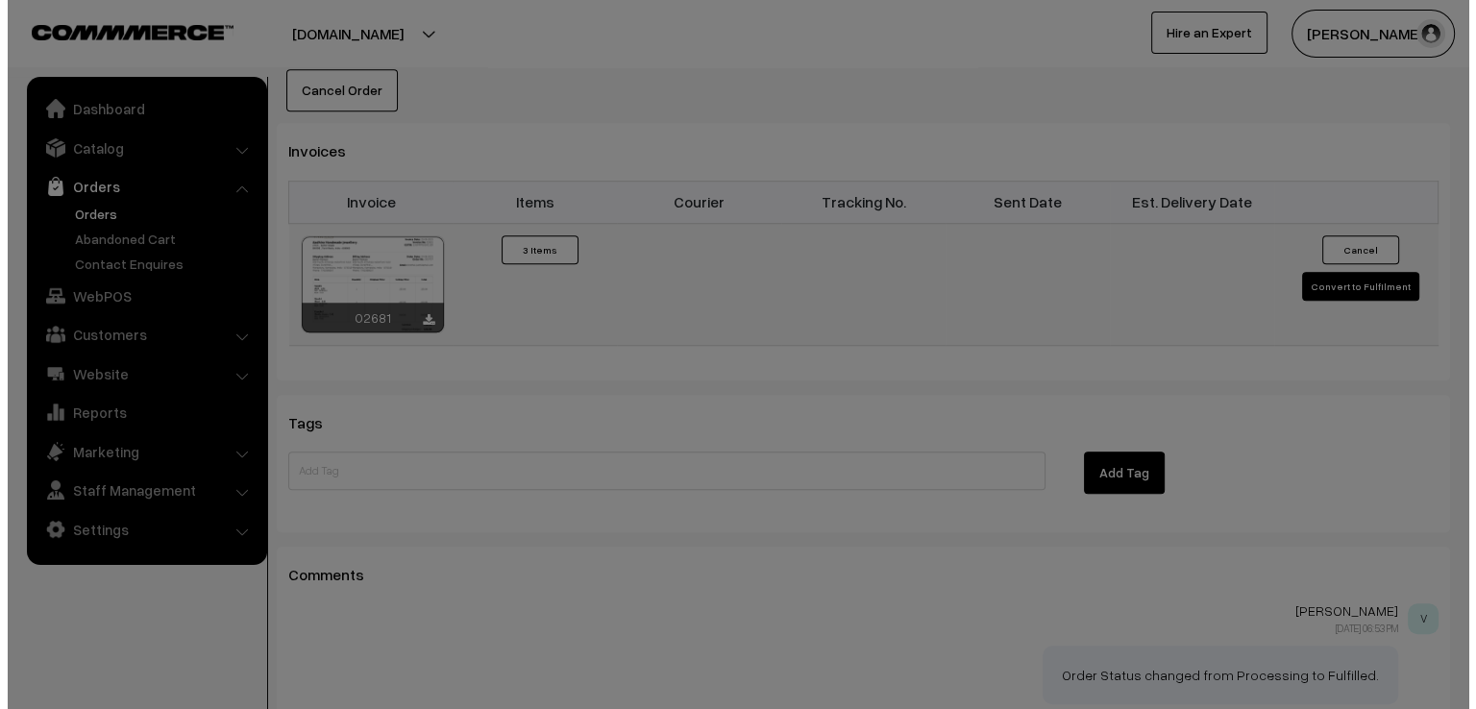
scroll to position [1503, 0]
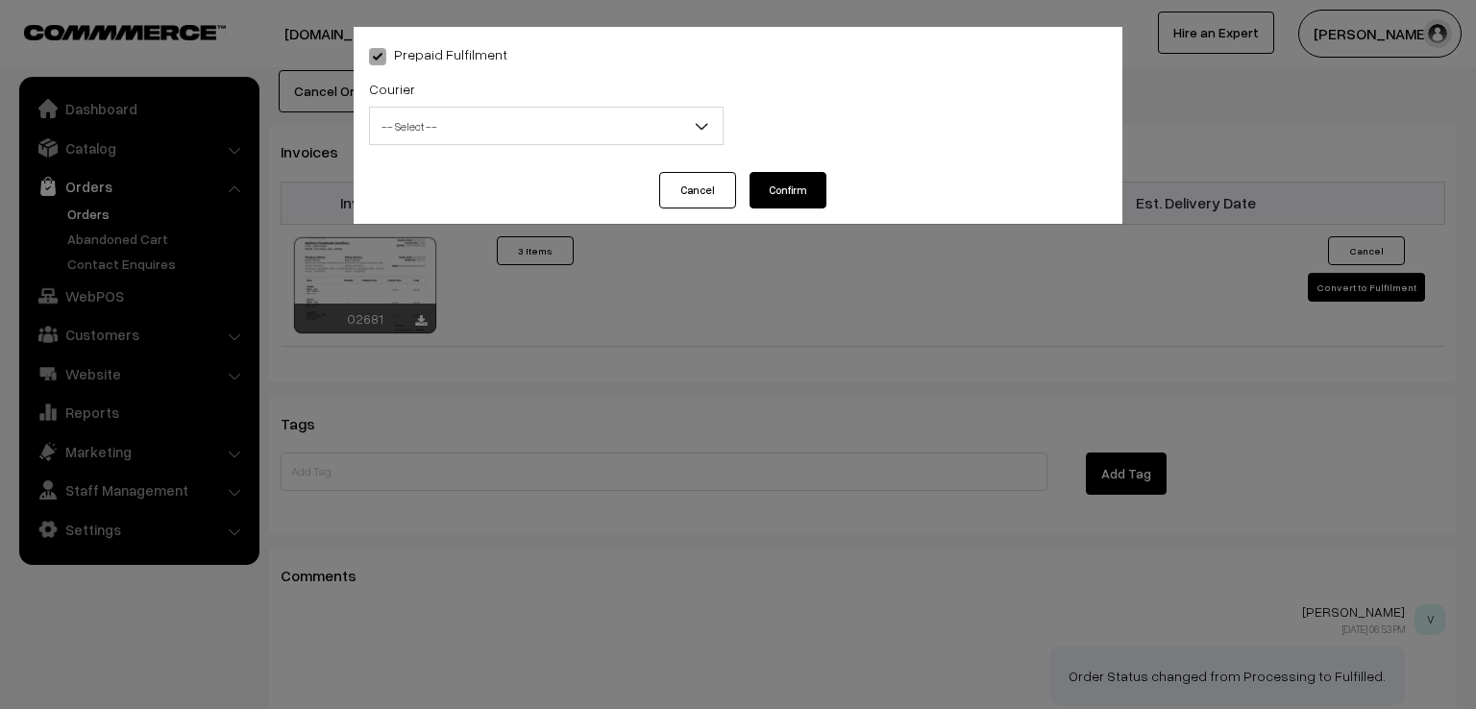
click at [515, 120] on span "-- Select --" at bounding box center [546, 127] width 353 height 34
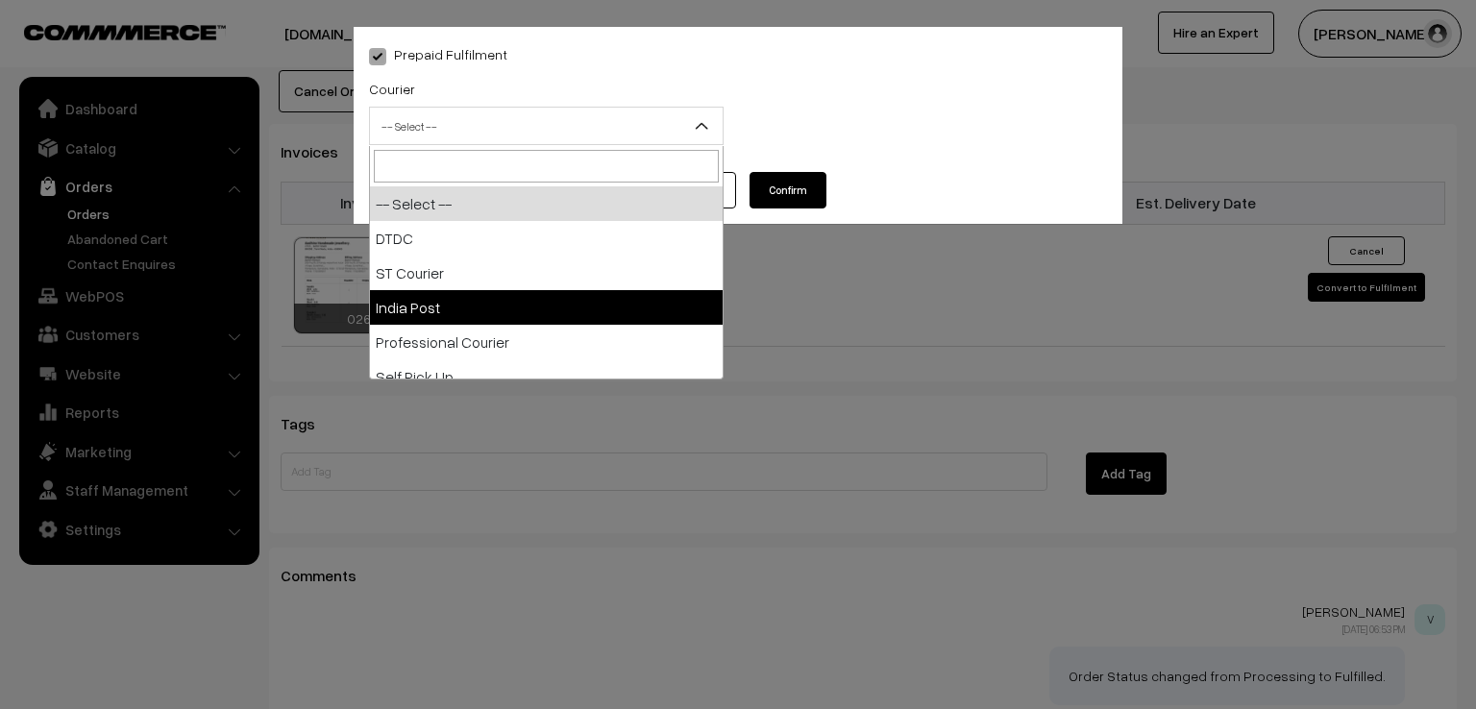
select select "3"
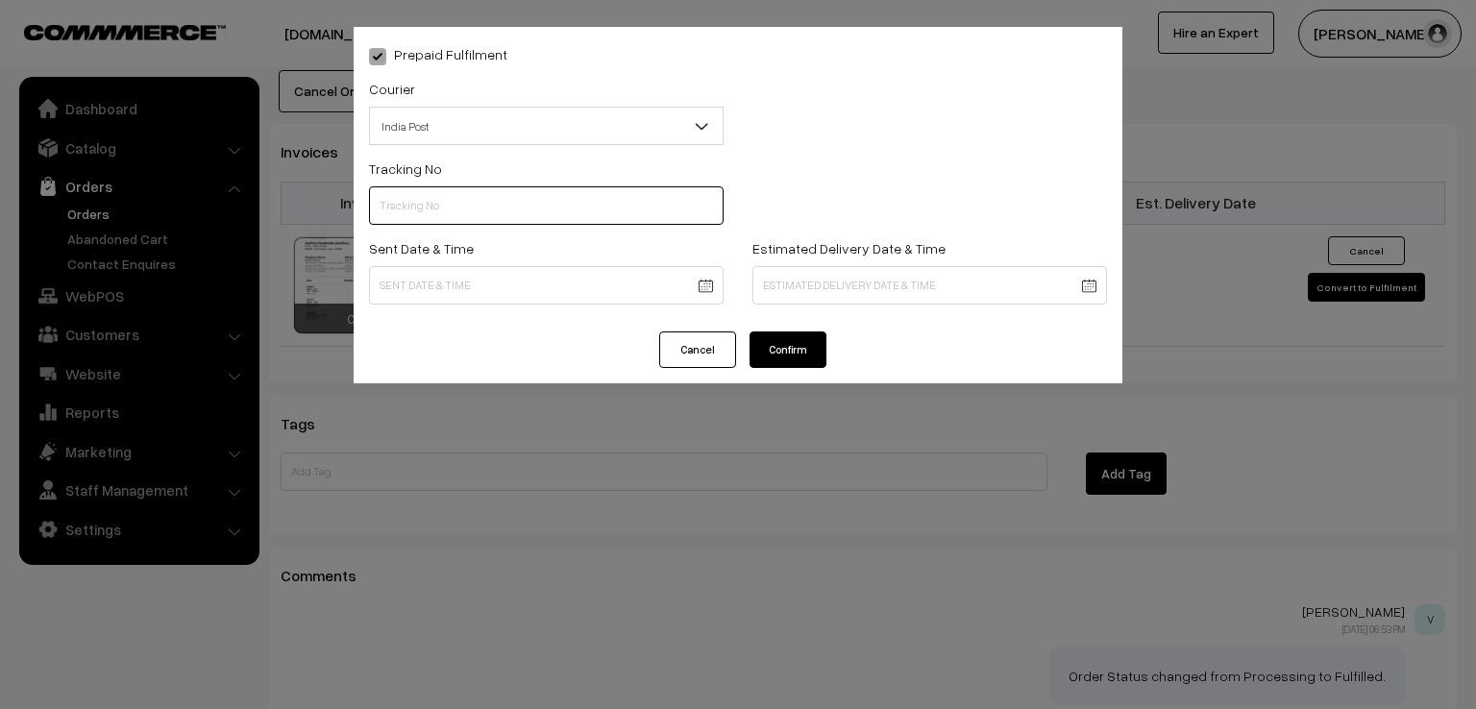
click at [491, 208] on input "text" at bounding box center [546, 205] width 355 height 38
type input "ET531772595IN"
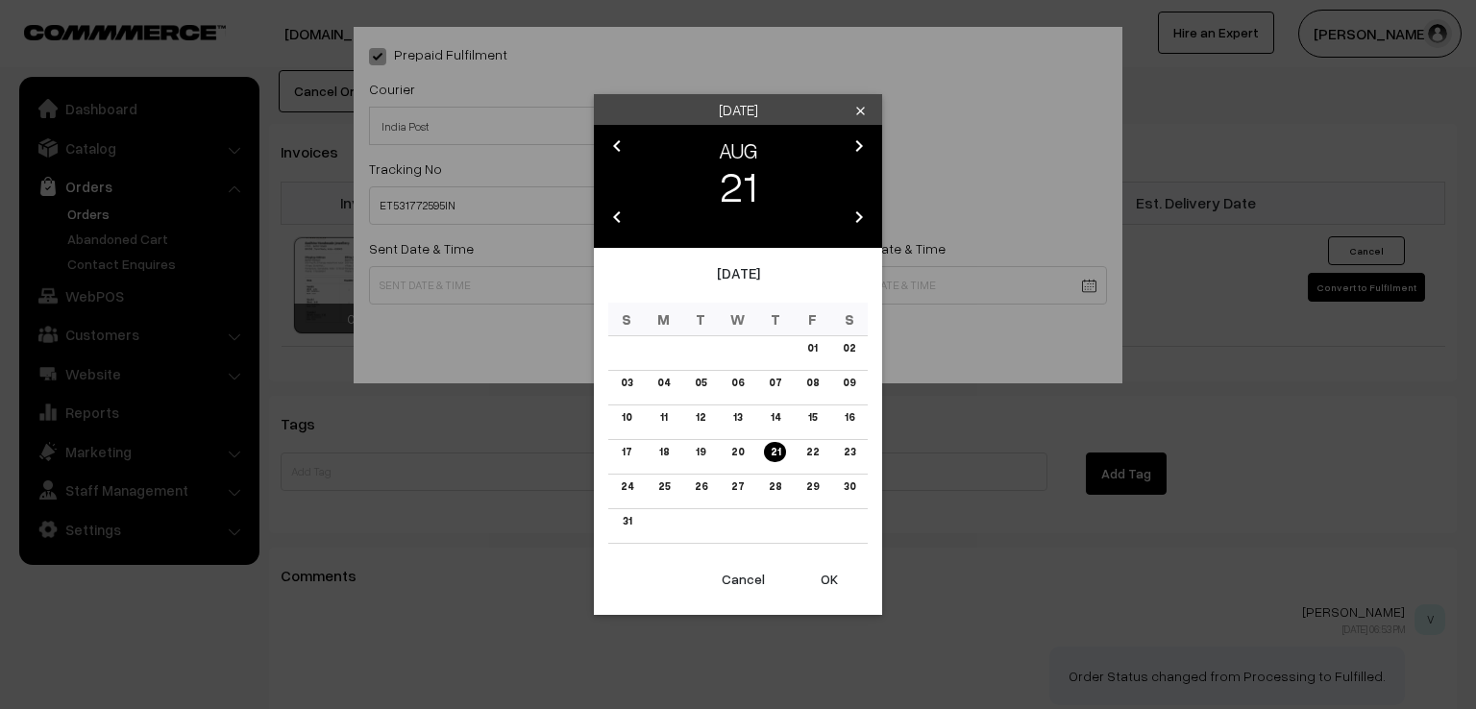
click at [839, 598] on button "OK" at bounding box center [829, 579] width 77 height 42
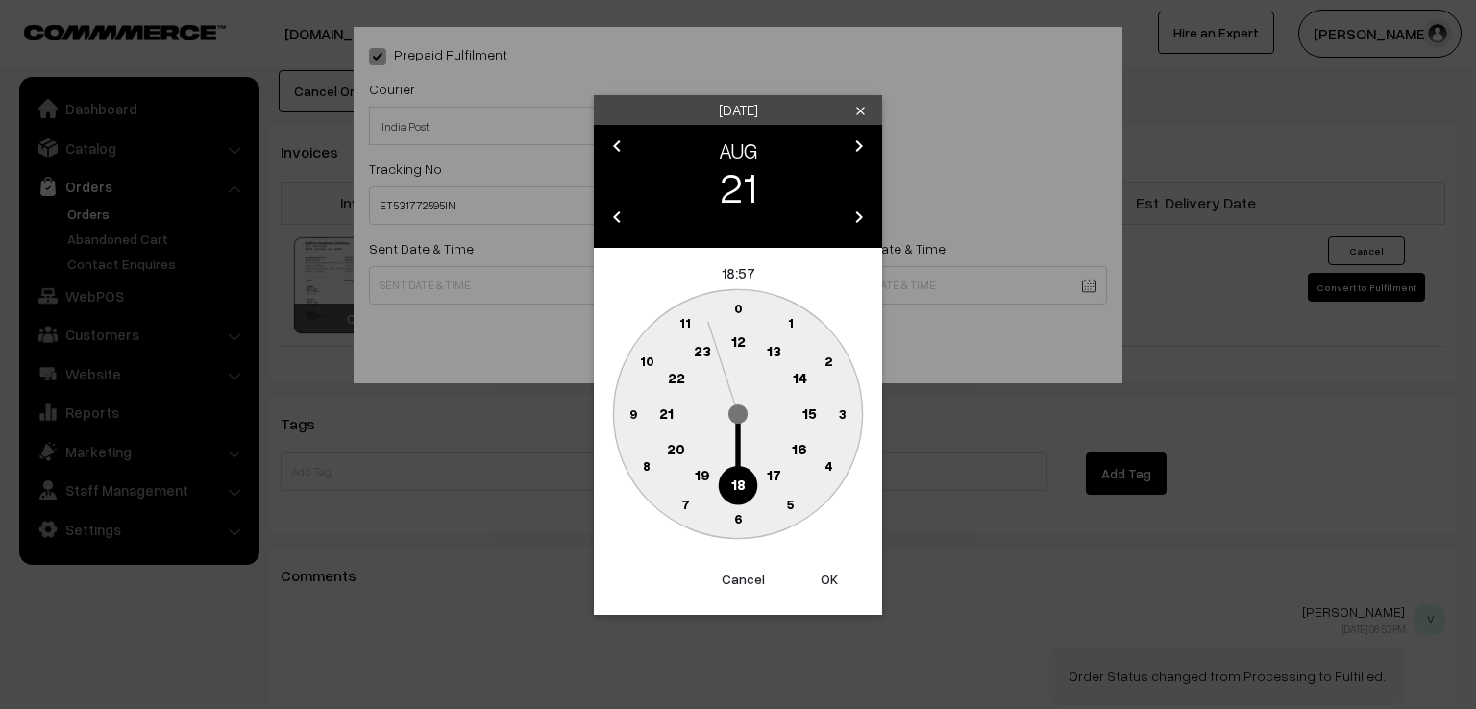
click at [832, 578] on button "OK" at bounding box center [829, 579] width 77 height 42
click at [734, 578] on button "Cancel" at bounding box center [742, 579] width 77 height 42
click at [629, 410] on text "9" at bounding box center [633, 412] width 8 height 16
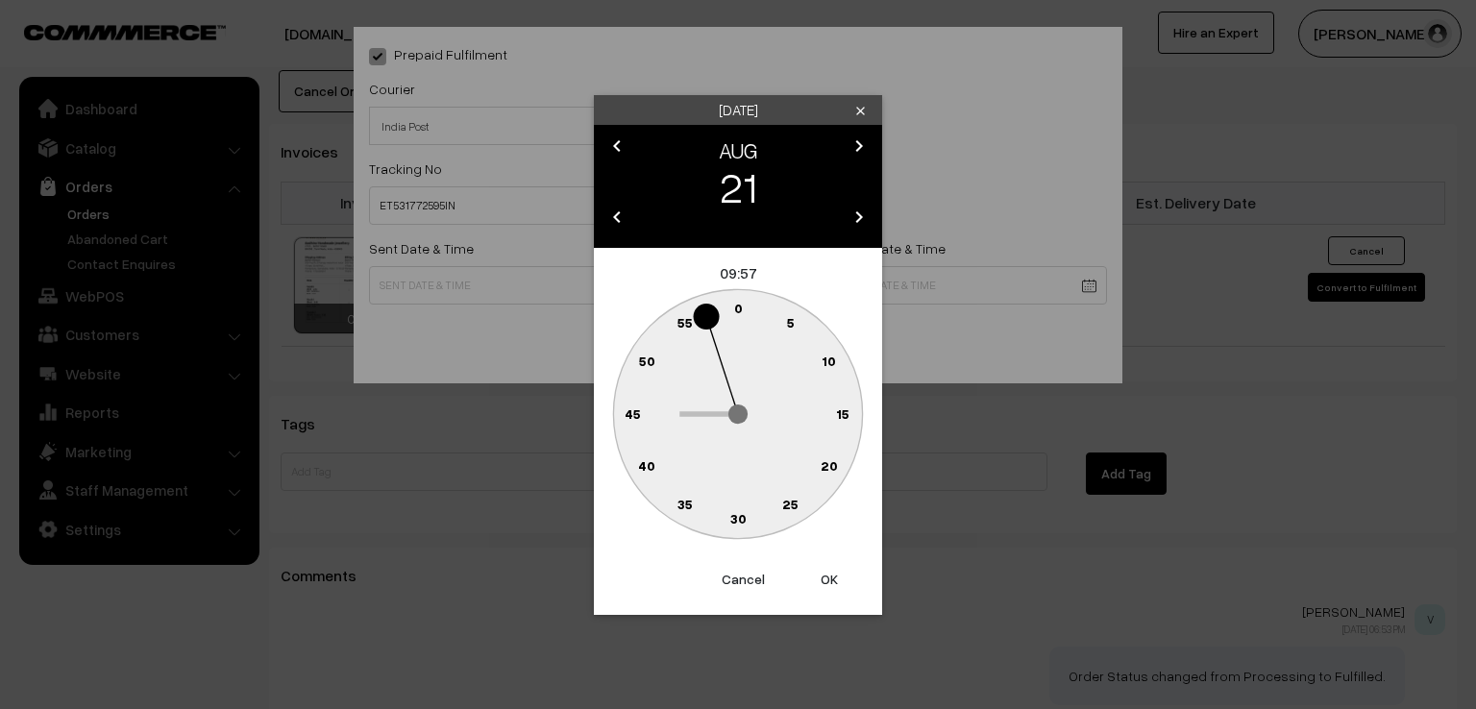
click at [741, 309] on text "0" at bounding box center [738, 308] width 9 height 16
type input "[DATE] 09:00"
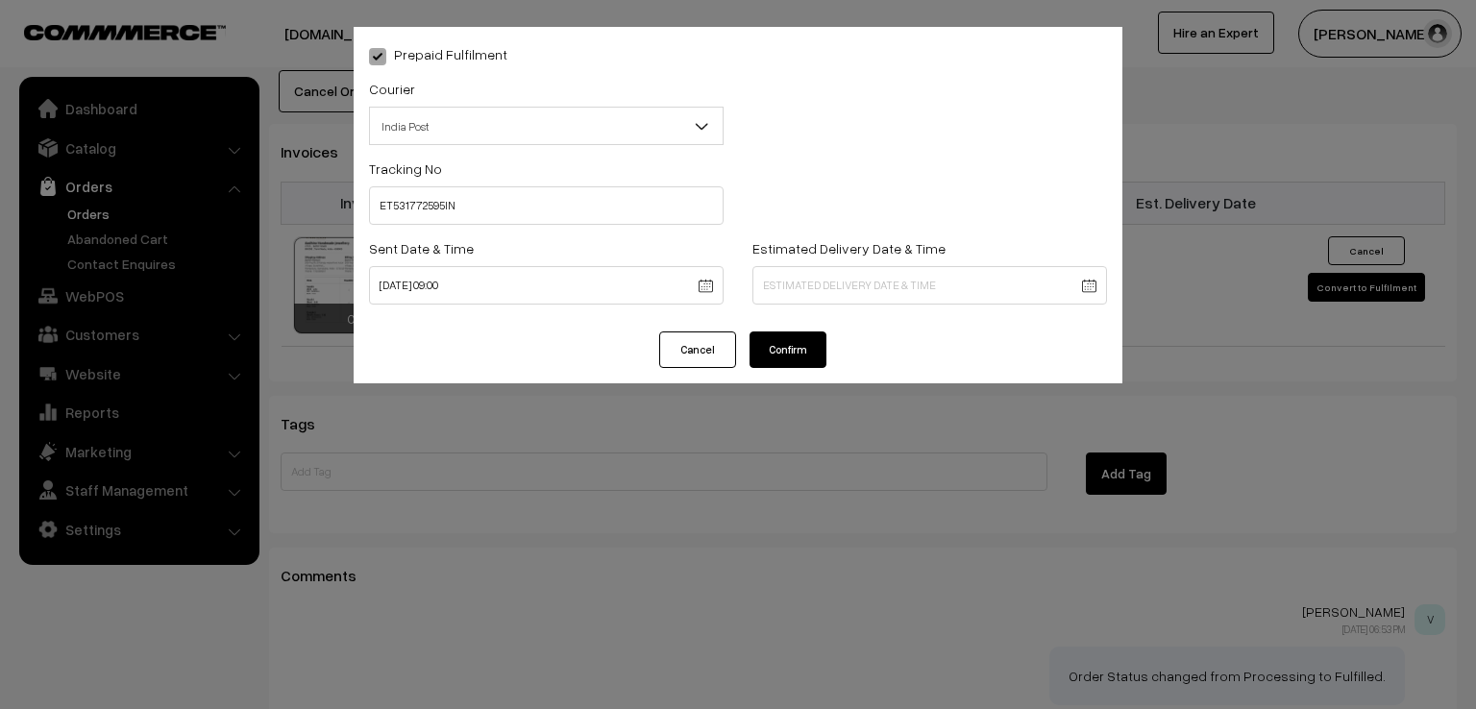
click at [810, 351] on button "Confirm" at bounding box center [787, 349] width 77 height 37
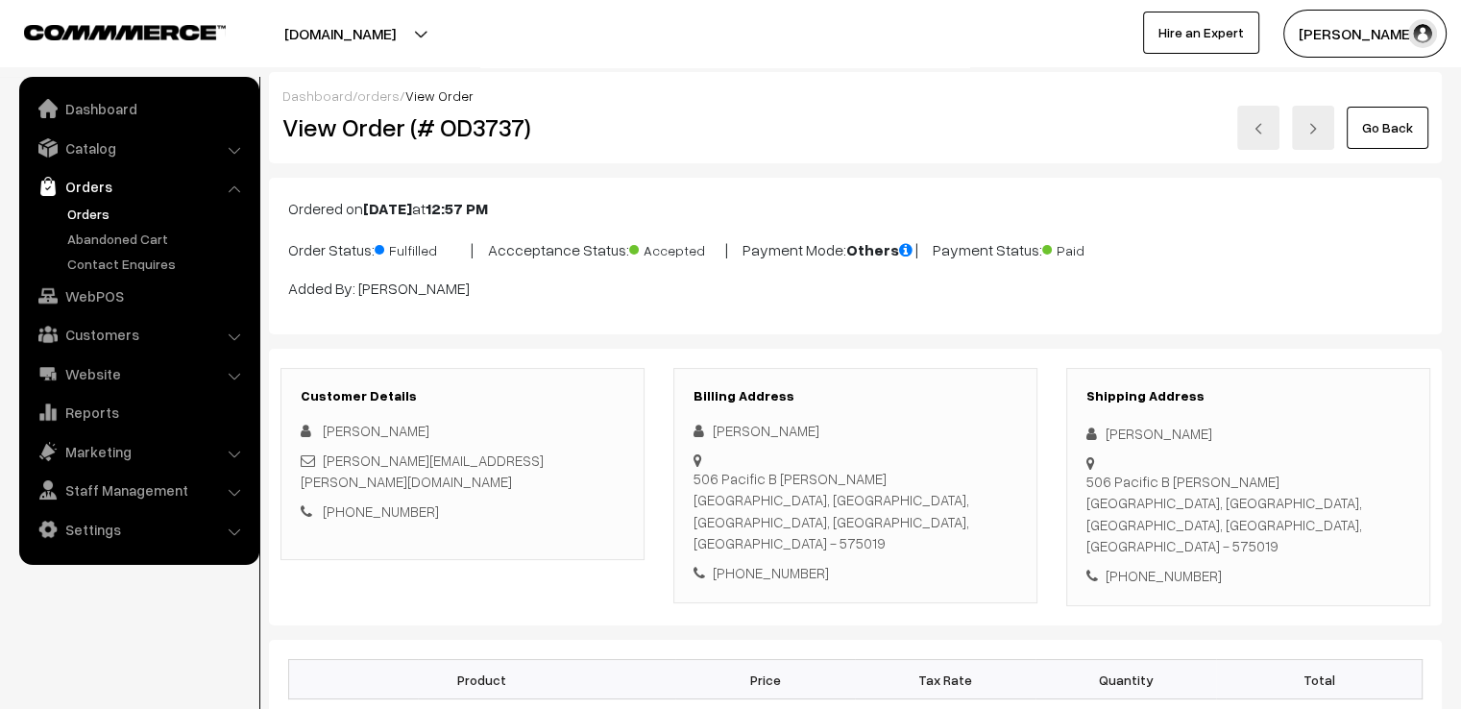
click at [1403, 131] on link "Go Back" at bounding box center [1388, 128] width 82 height 42
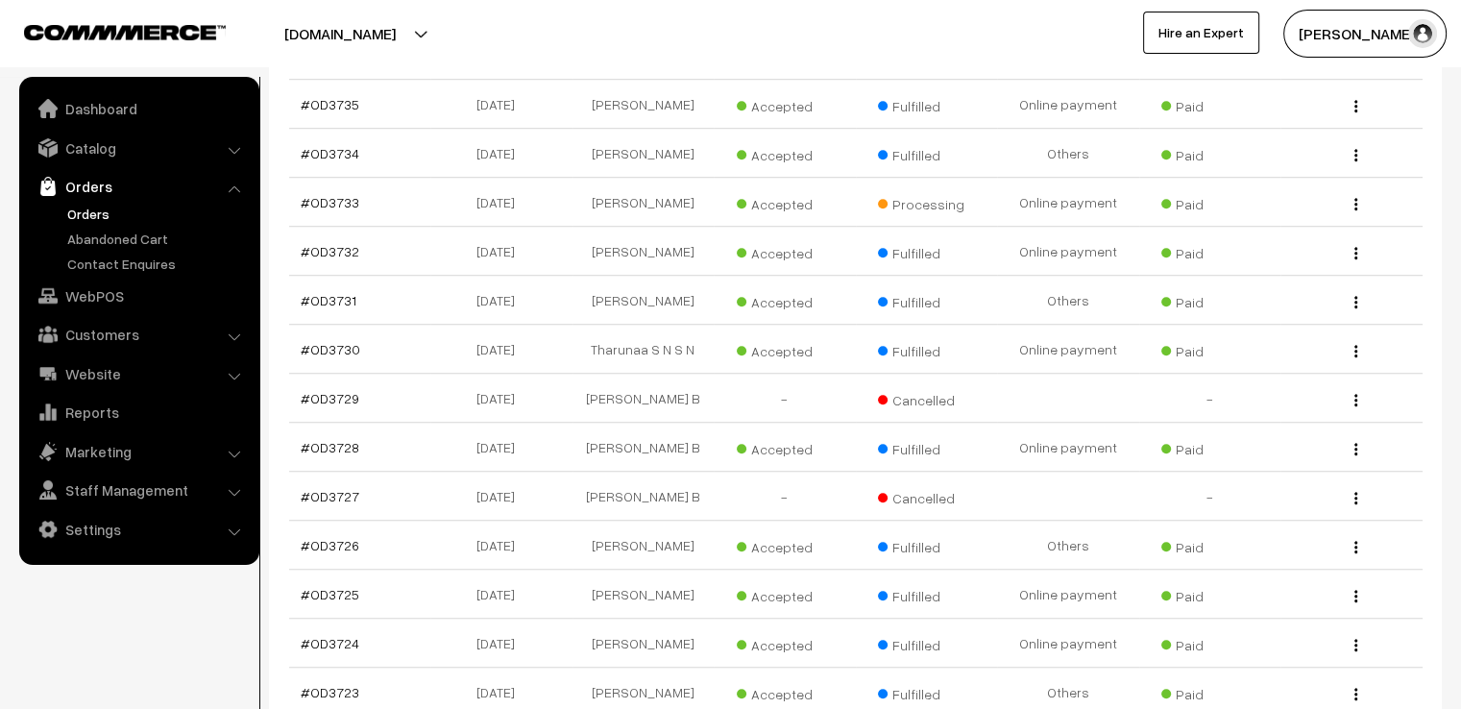
scroll to position [1460, 0]
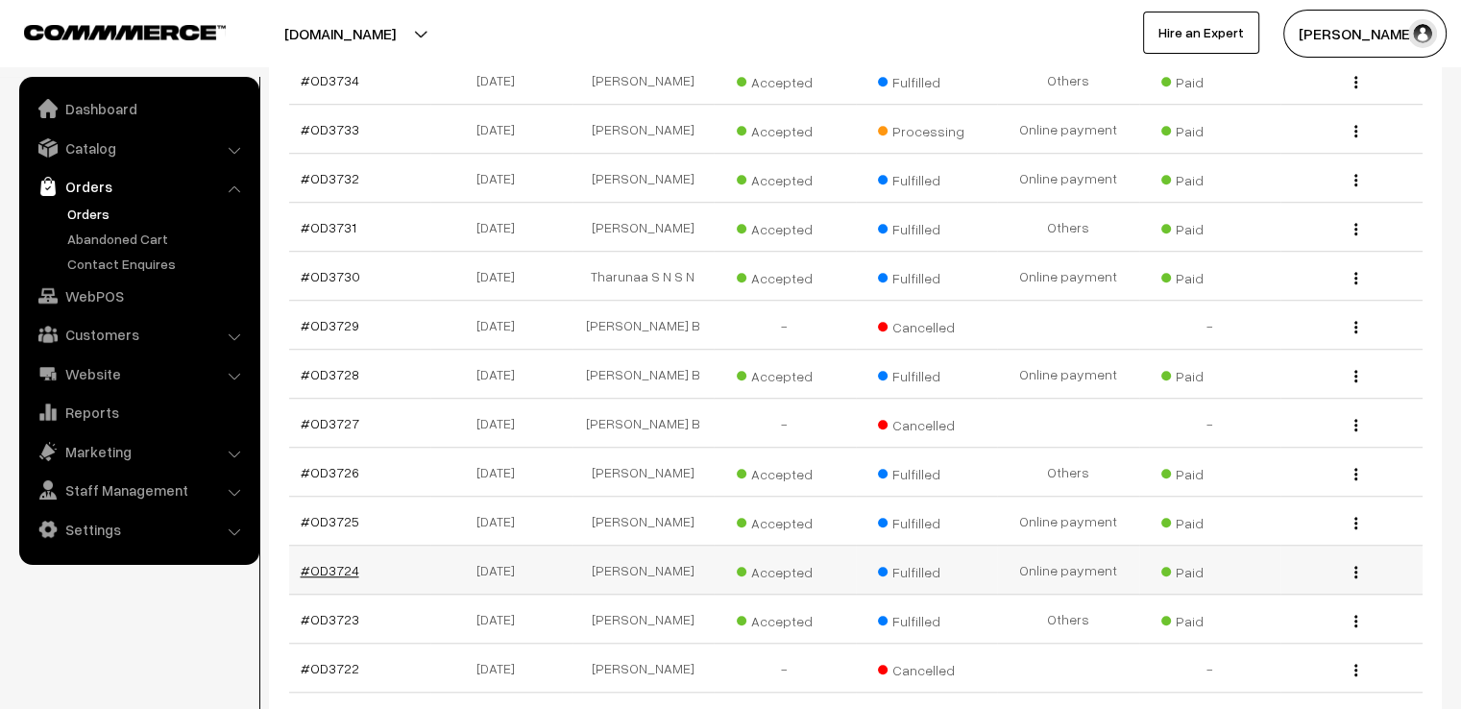
click at [314, 562] on link "#OD3724" at bounding box center [330, 570] width 59 height 16
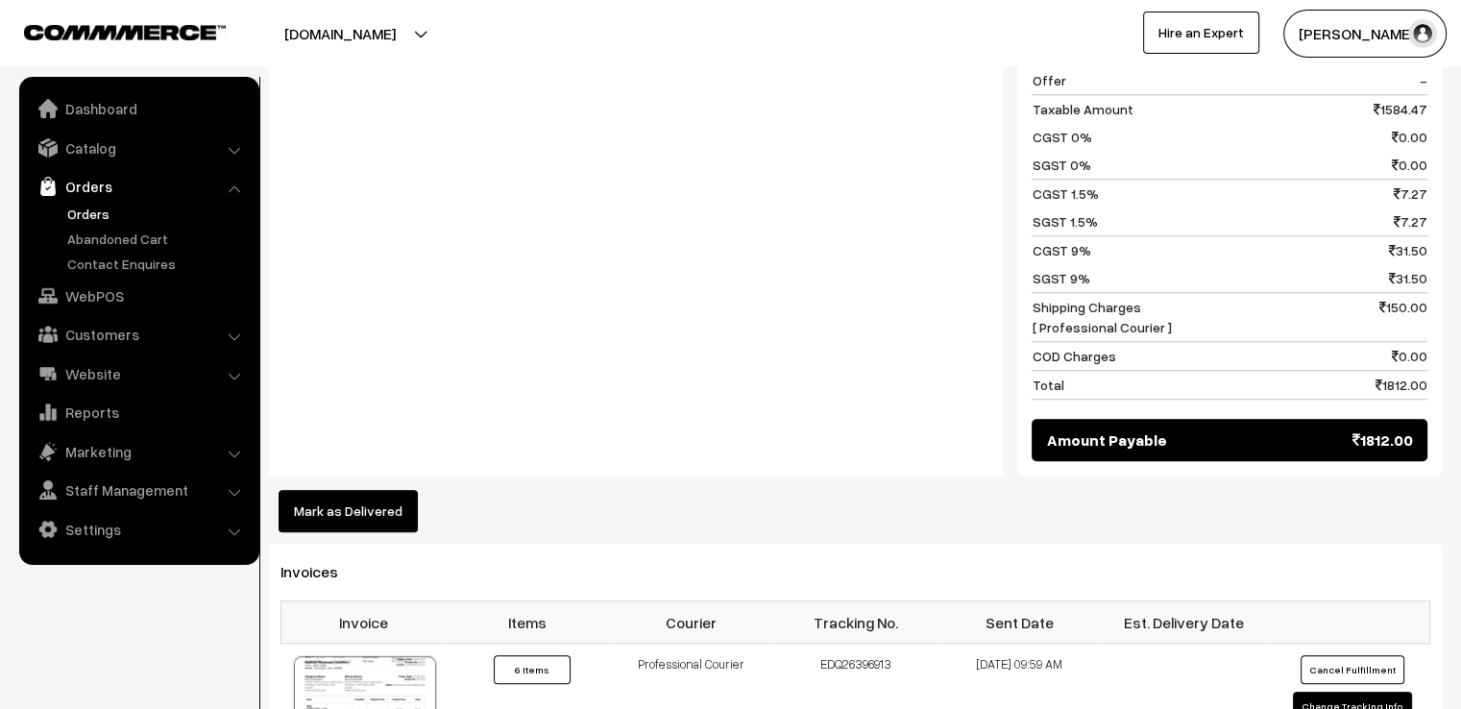
scroll to position [1601, 0]
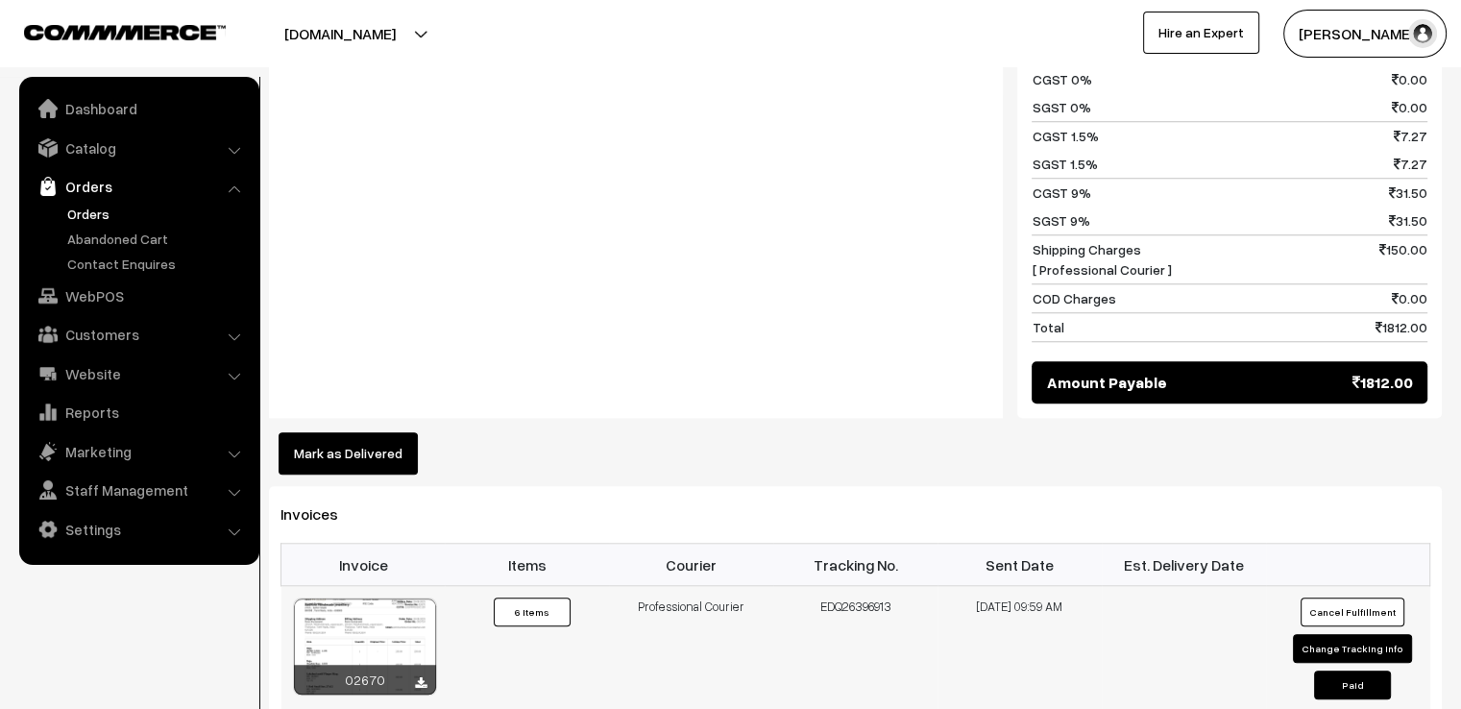
click at [1337, 634] on button "Change Tracking Info" at bounding box center [1352, 648] width 119 height 29
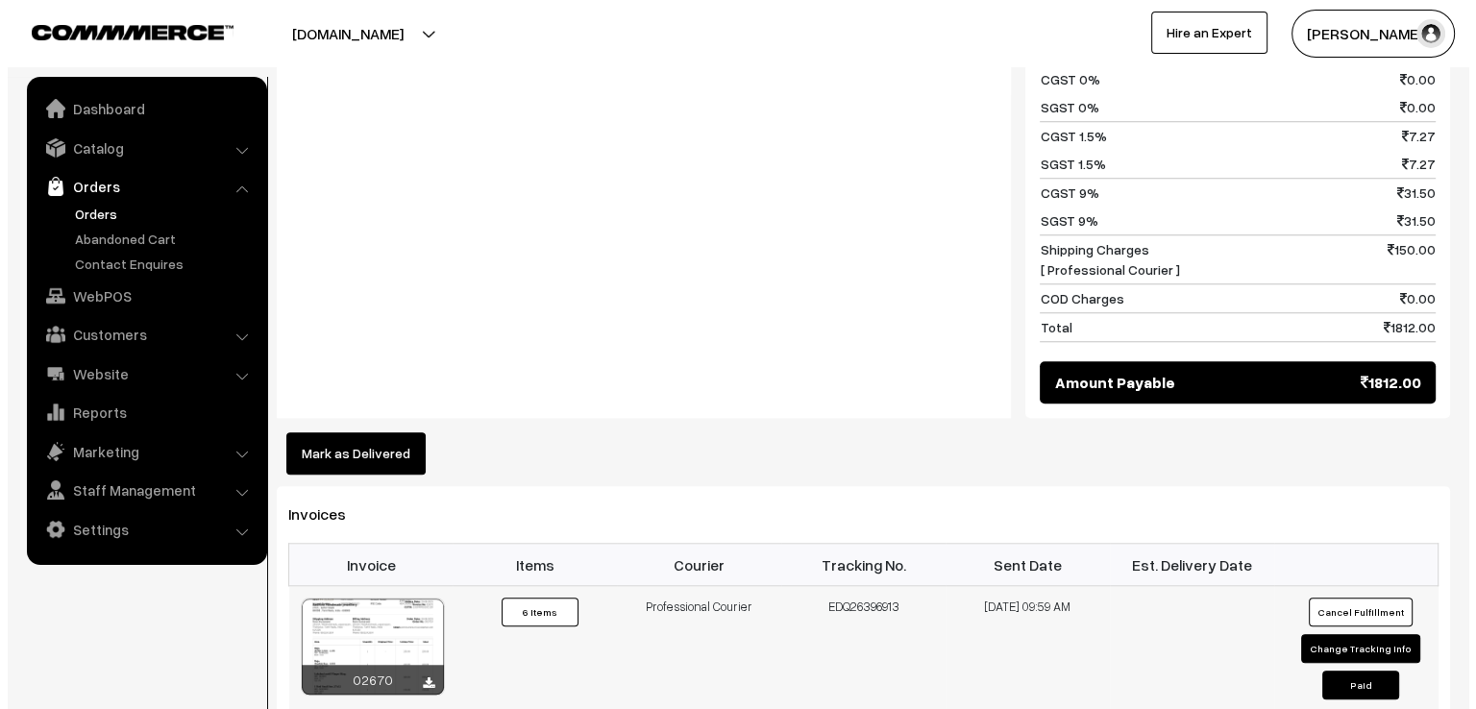
scroll to position [1610, 0]
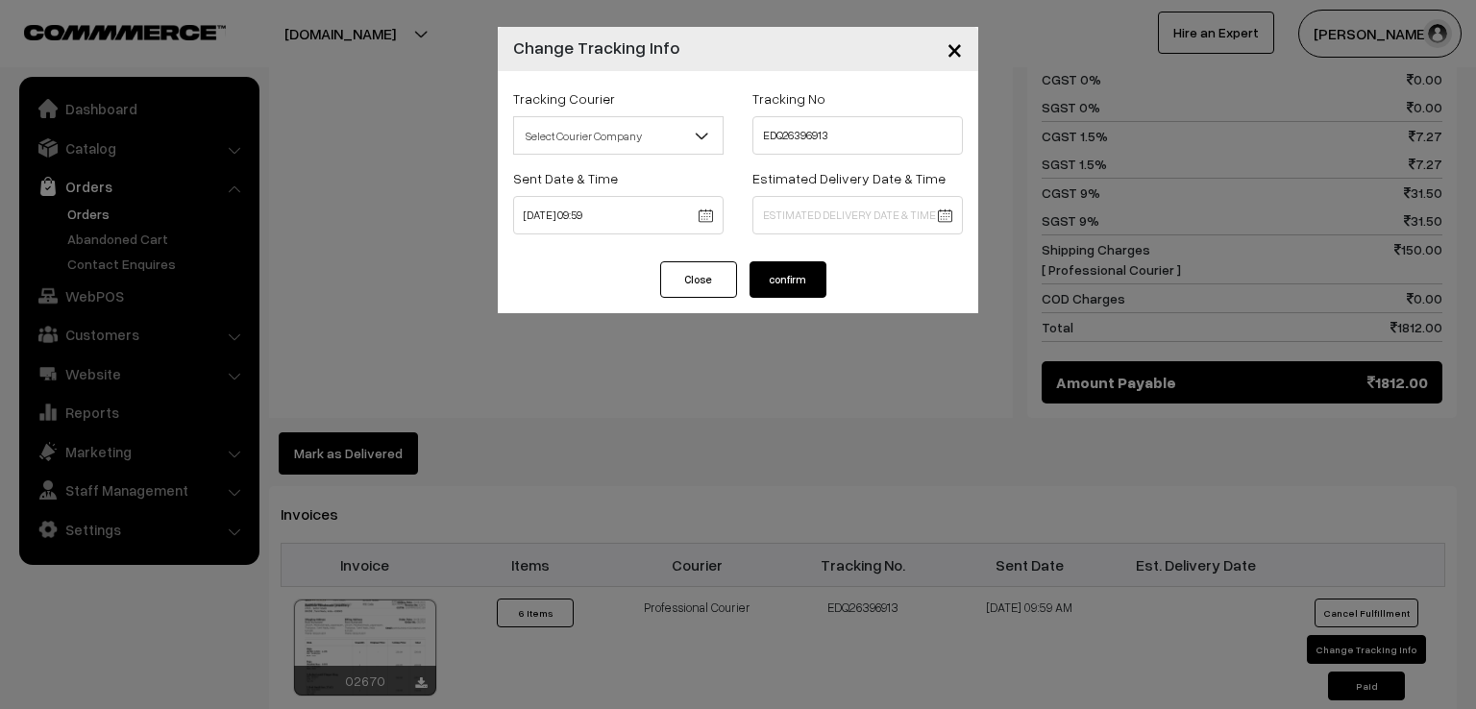
click at [657, 146] on span "Select Courier Company" at bounding box center [618, 136] width 208 height 34
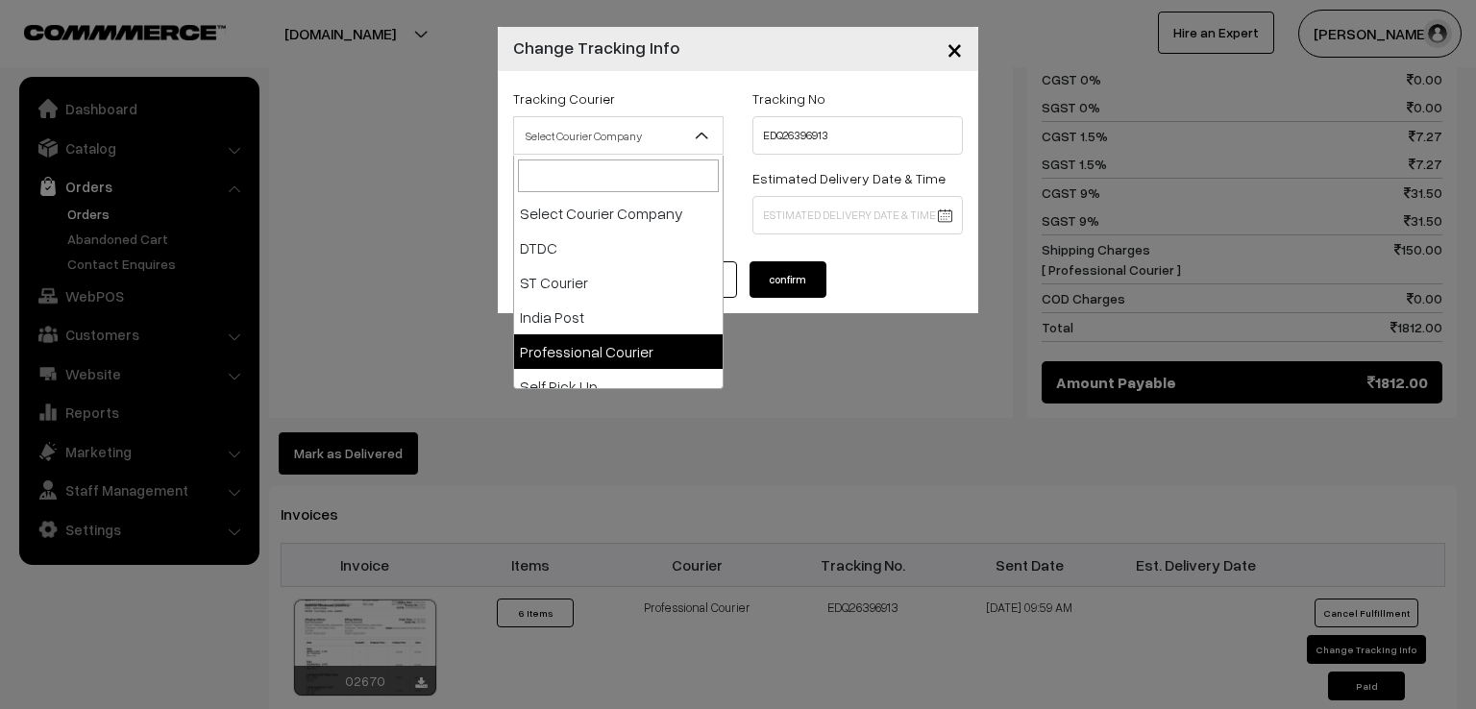
click at [657, 146] on span "Select Courier Company" at bounding box center [618, 136] width 208 height 34
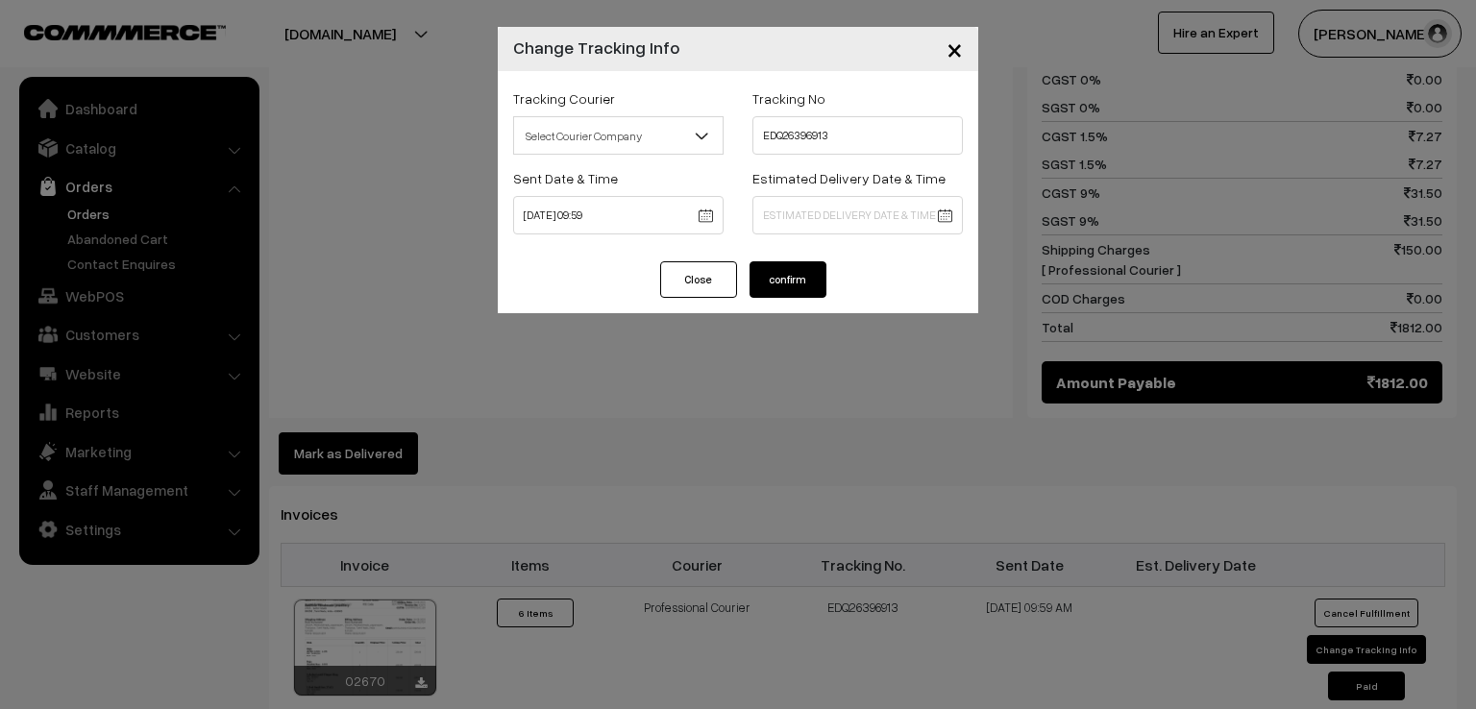
click at [441, 147] on div "× Change Tracking Info Tracking Courier Select Courier Company DTDC ST Courier …" at bounding box center [738, 354] width 1476 height 709
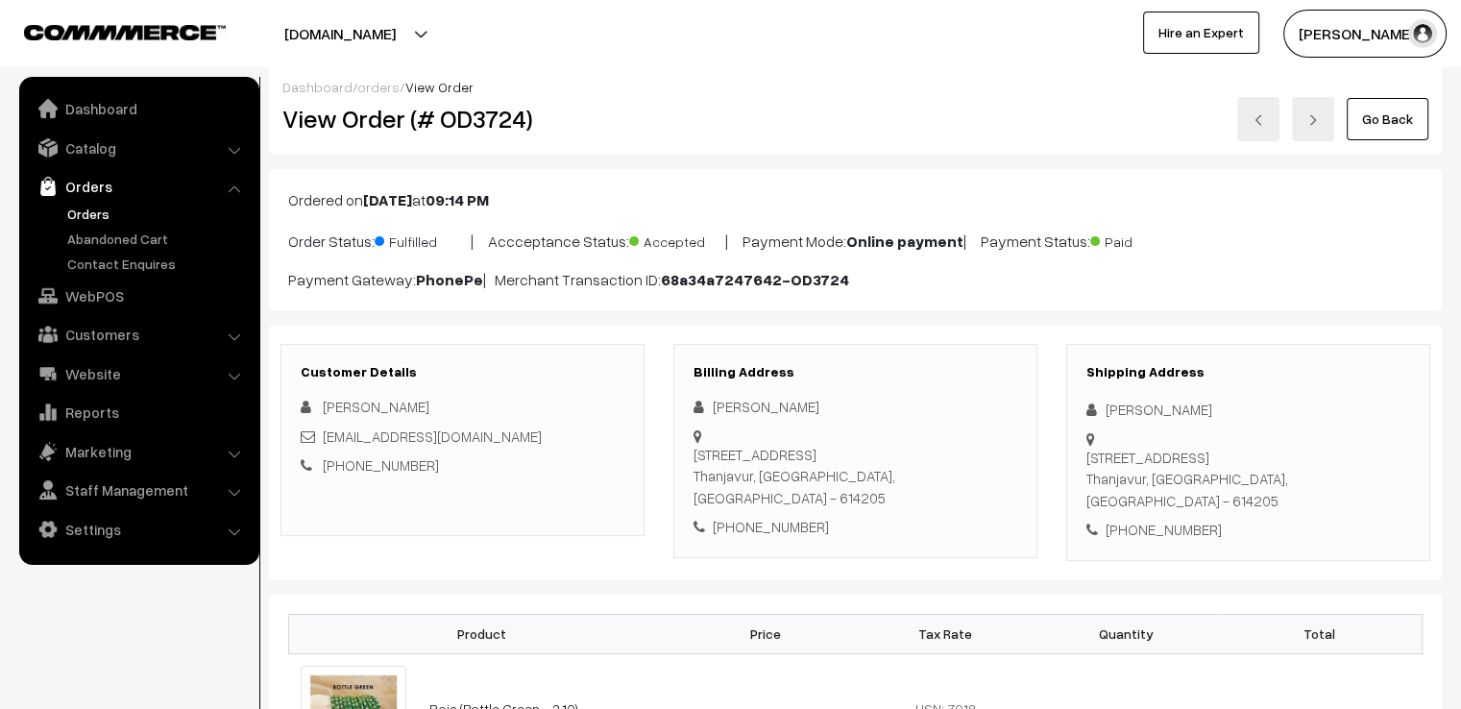
scroll to position [0, 0]
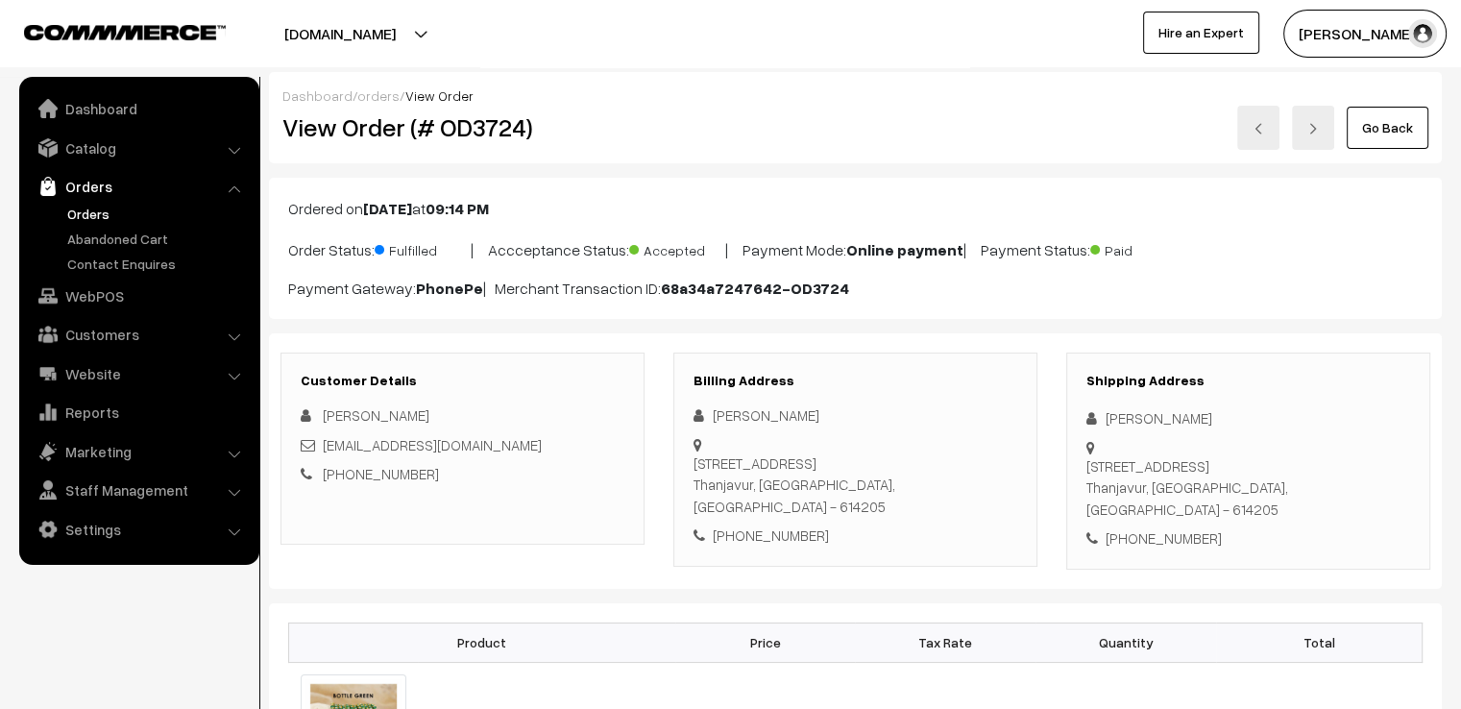
click at [1395, 147] on link "Go Back" at bounding box center [1388, 128] width 82 height 42
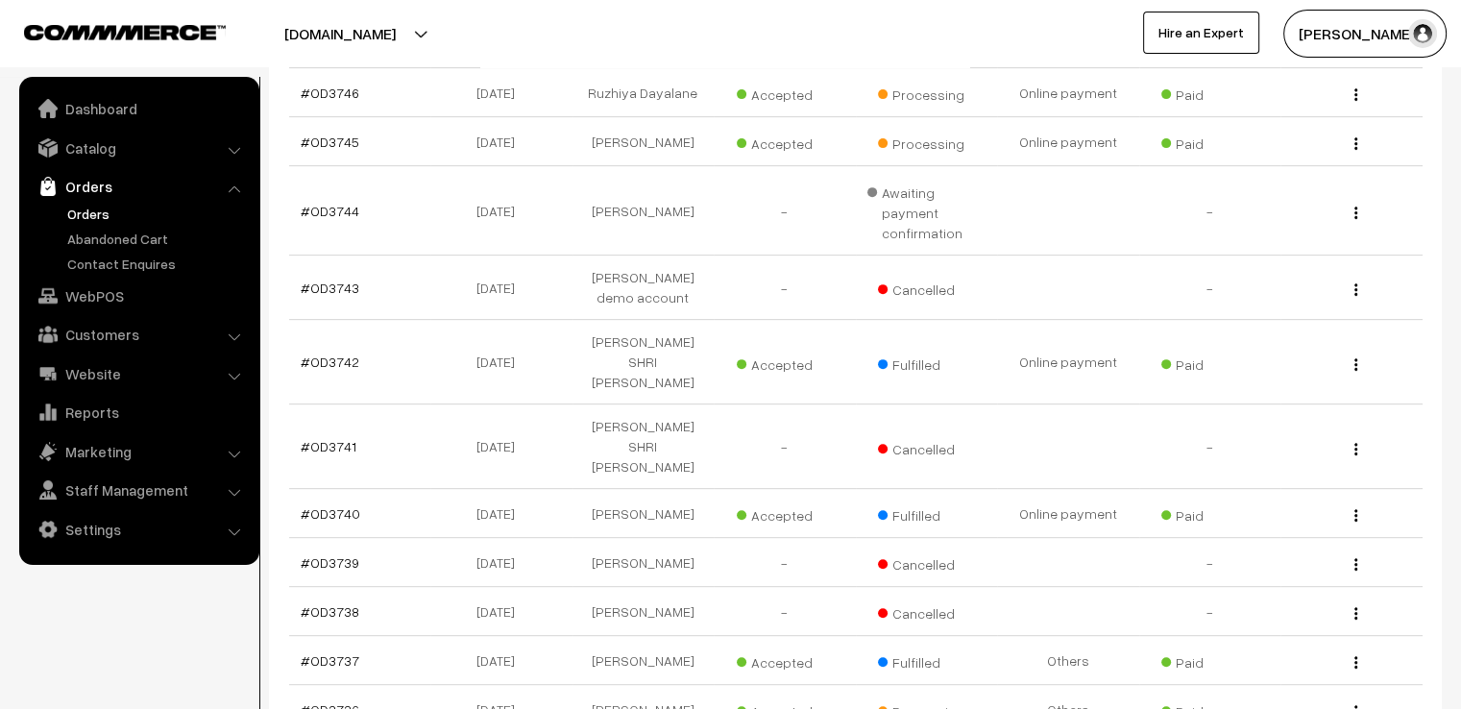
scroll to position [807, 0]
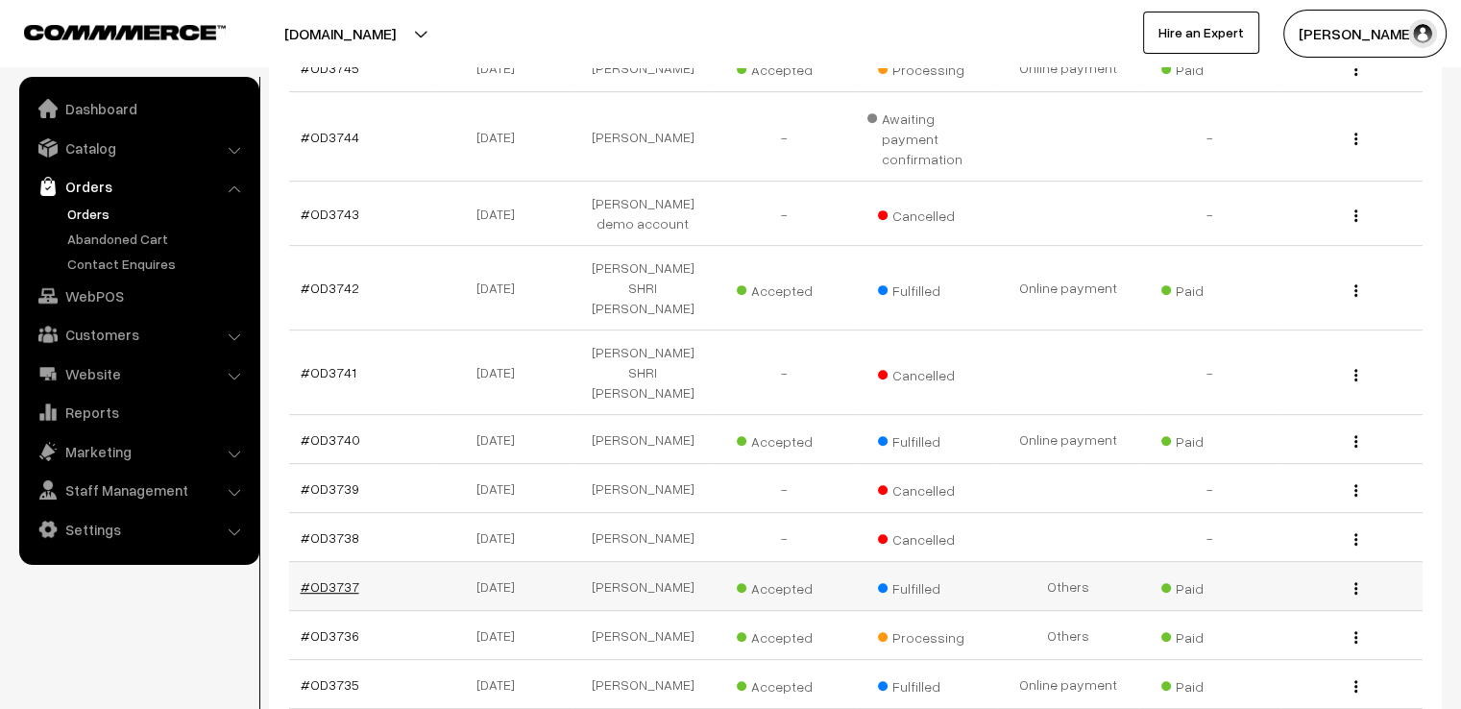
click at [314, 578] on link "#OD3737" at bounding box center [330, 586] width 59 height 16
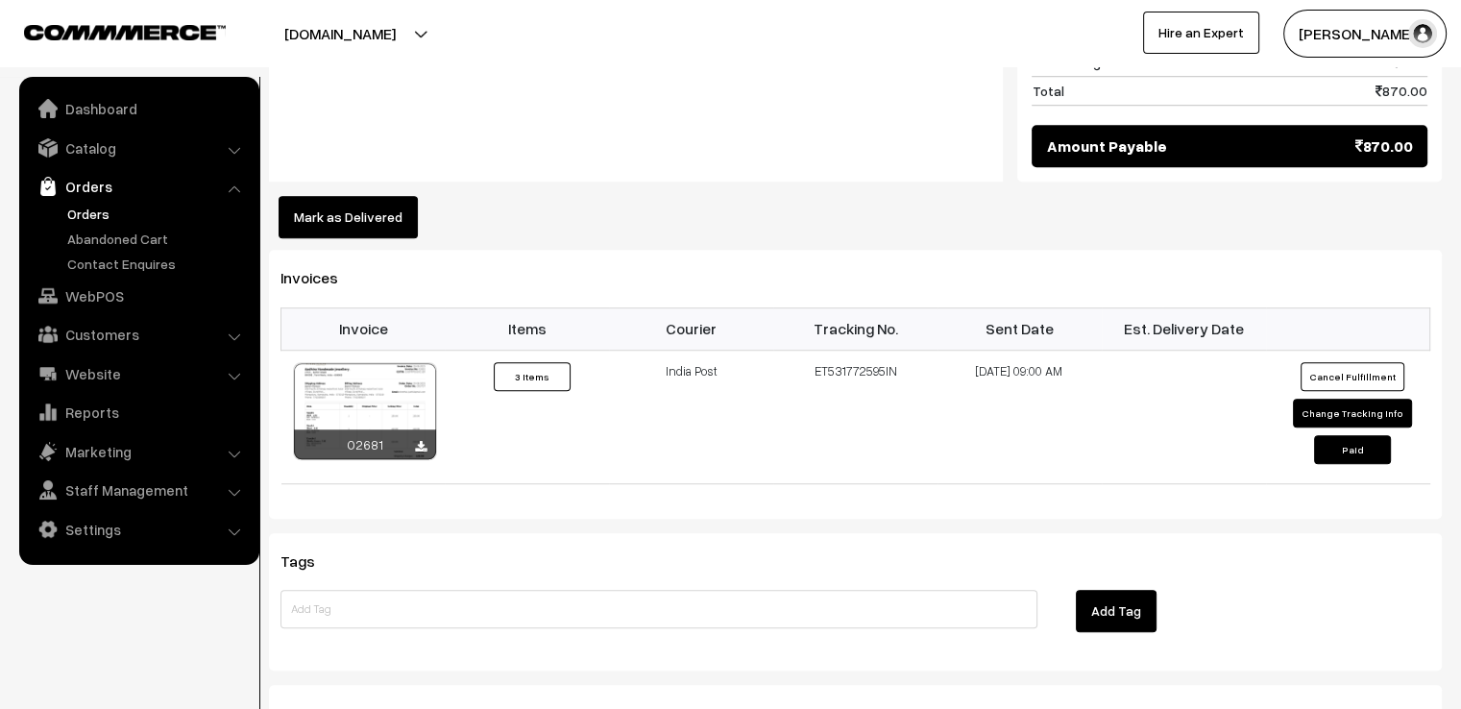
scroll to position [1384, 0]
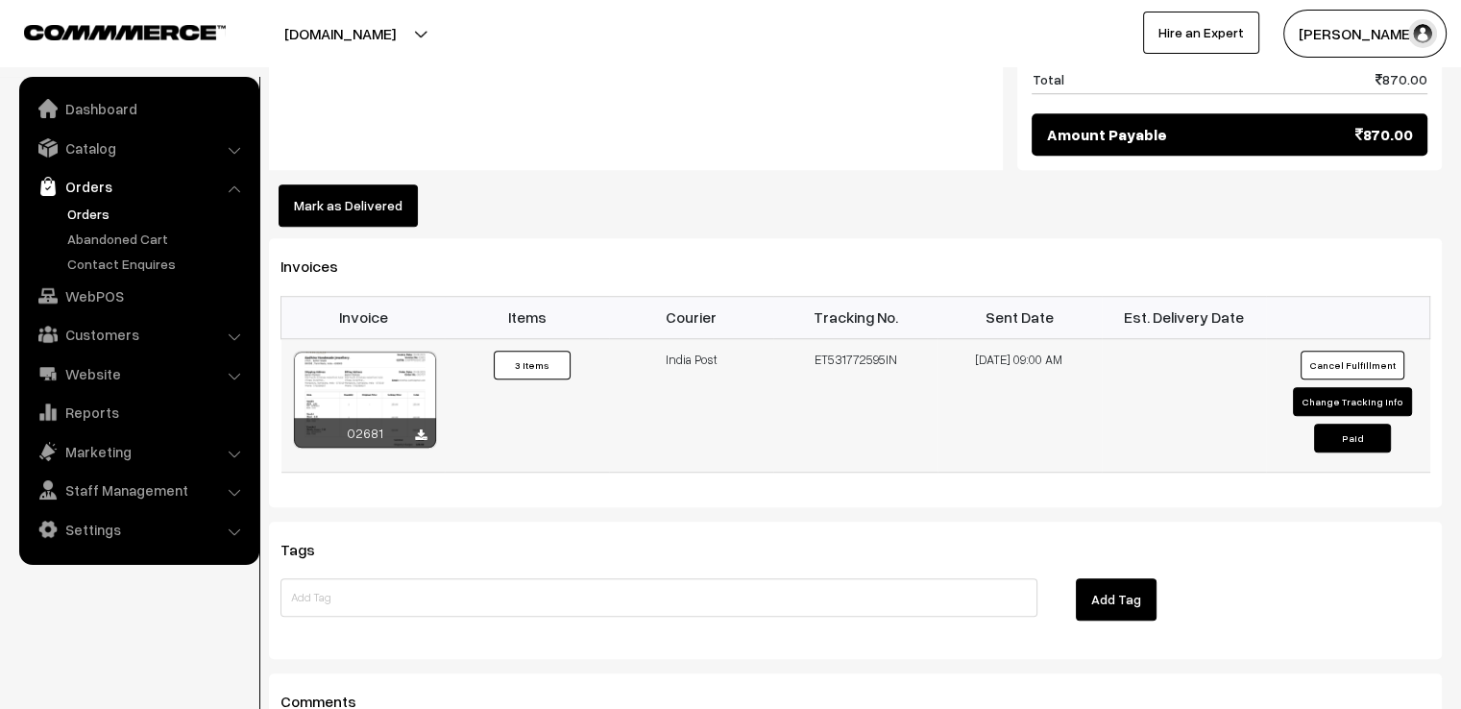
click at [1334, 387] on button "Change Tracking Info" at bounding box center [1352, 401] width 119 height 29
select select "3"
type input "ET531772595IN"
type input "[DATE] 09:00"
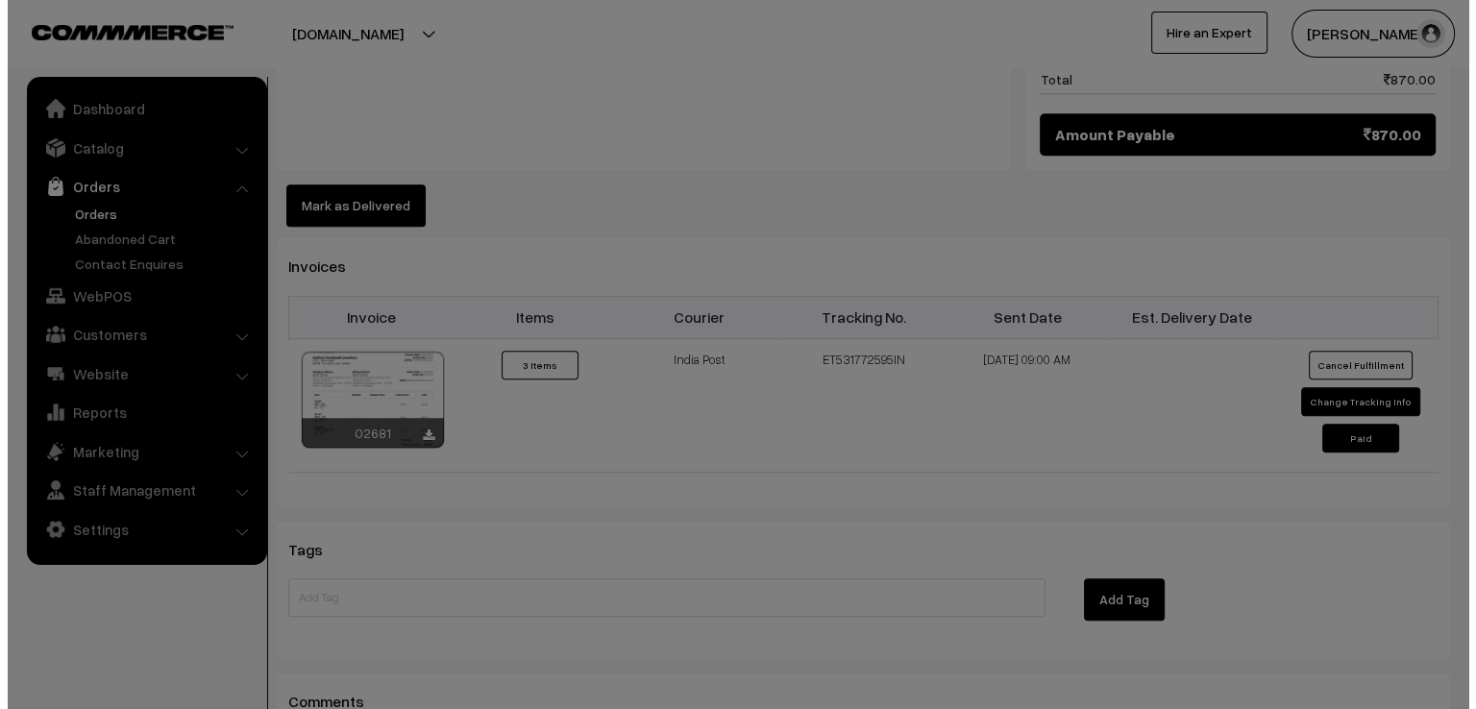
scroll to position [1387, 0]
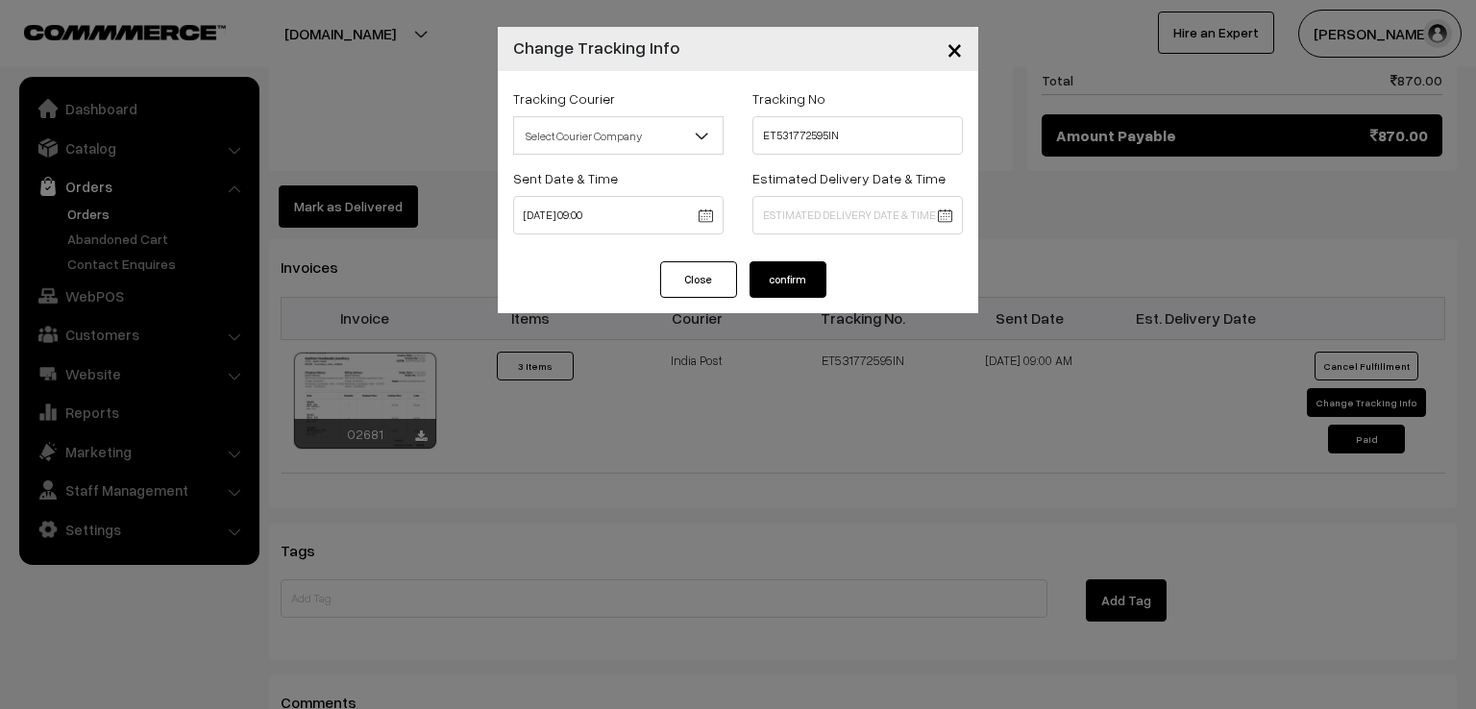
click at [597, 135] on span "Select Courier Company" at bounding box center [618, 136] width 208 height 34
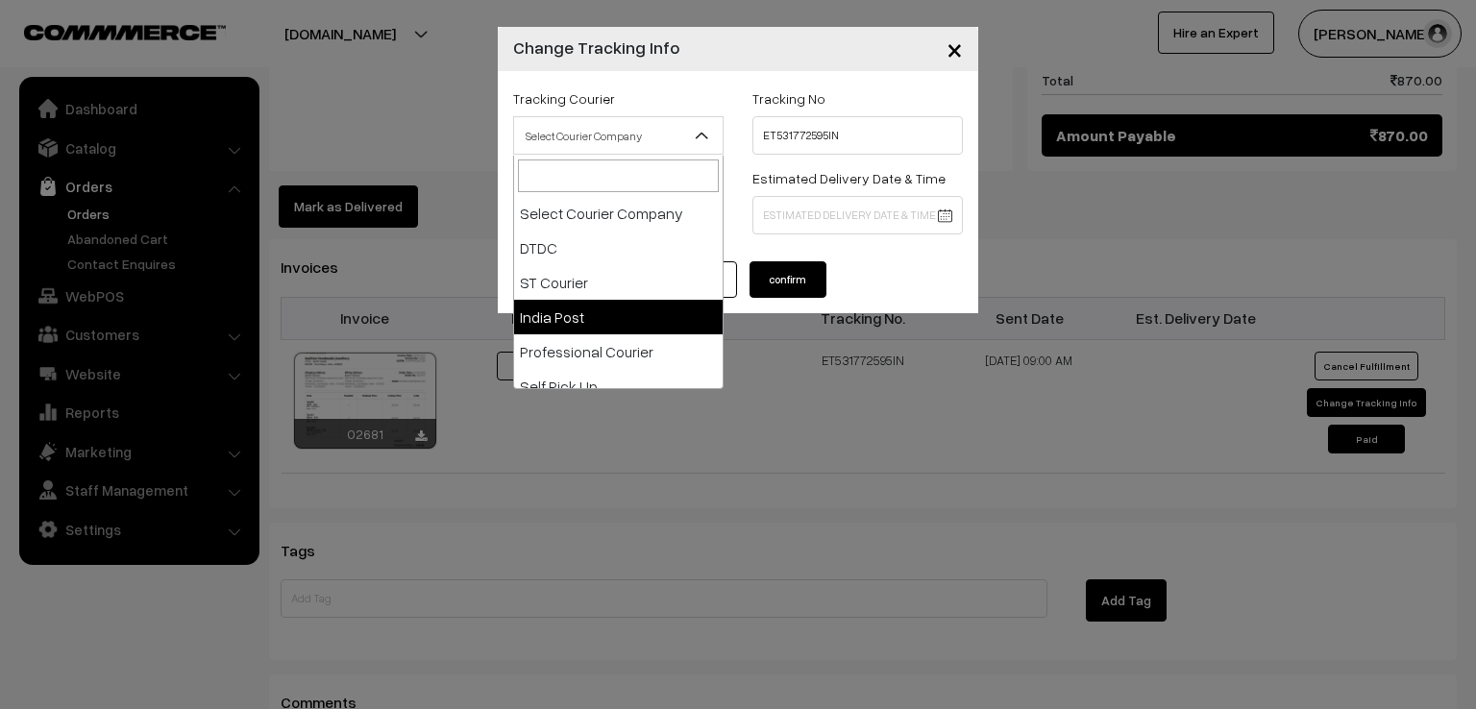
click at [442, 95] on div "× Change Tracking Info Tracking Courier Select Courier Company DTDC ST Courier …" at bounding box center [738, 354] width 1476 height 709
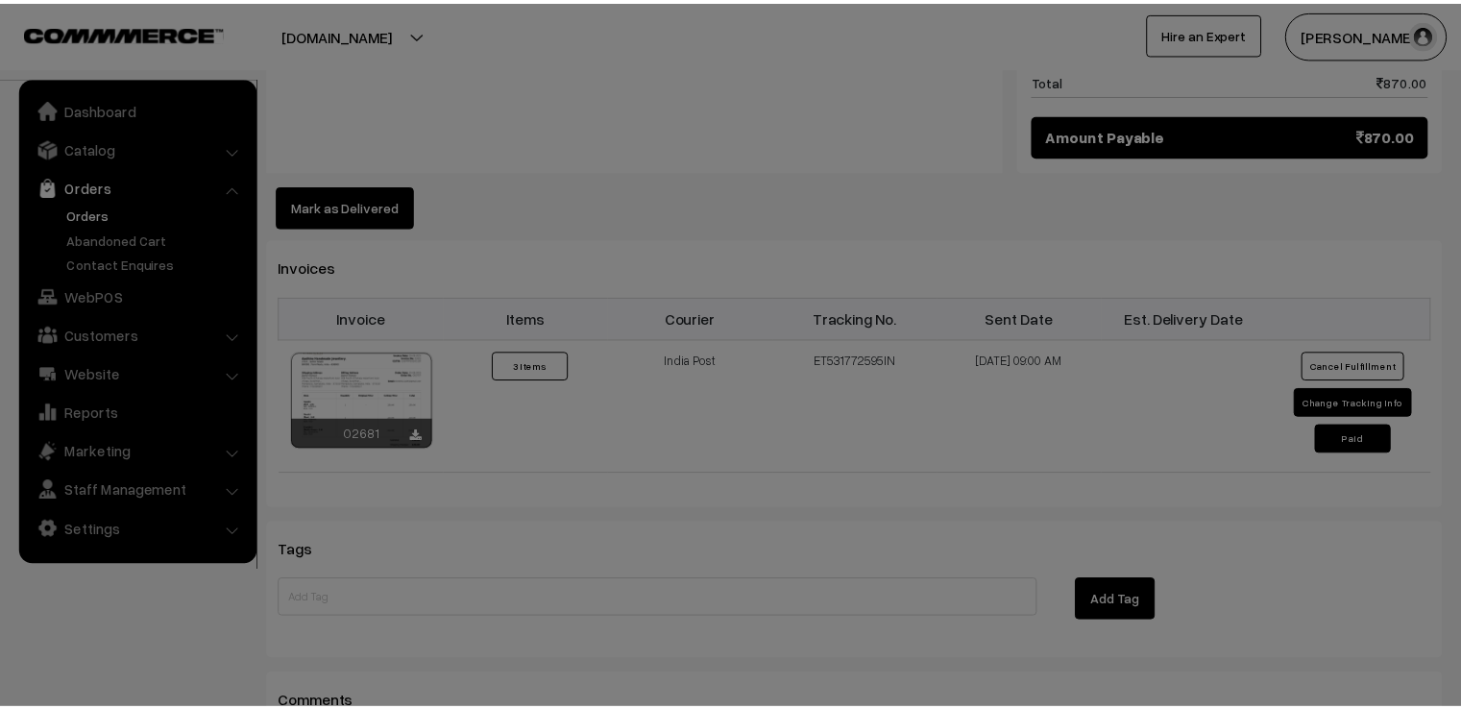
scroll to position [1384, 0]
